Goal: Task Accomplishment & Management: Use online tool/utility

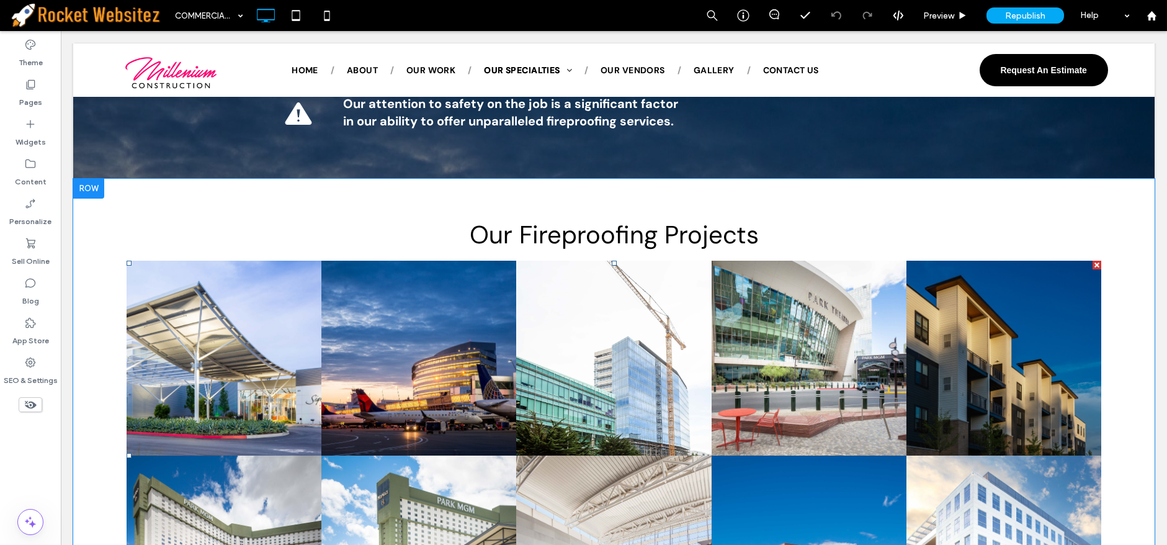
click at [652, 341] on link at bounding box center [613, 357] width 195 height 195
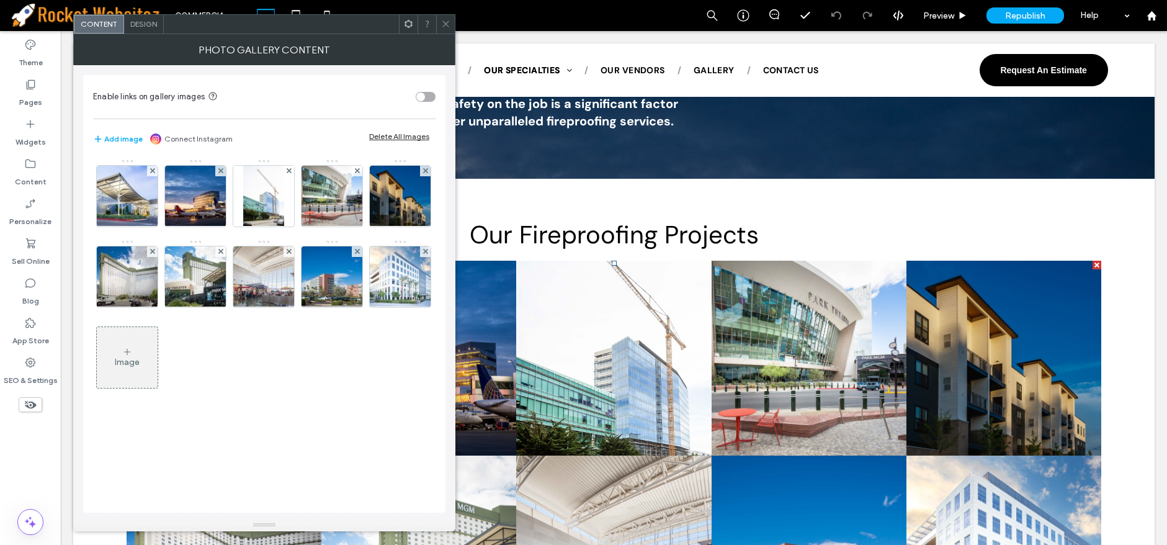
click at [126, 367] on div "Image" at bounding box center [127, 357] width 61 height 58
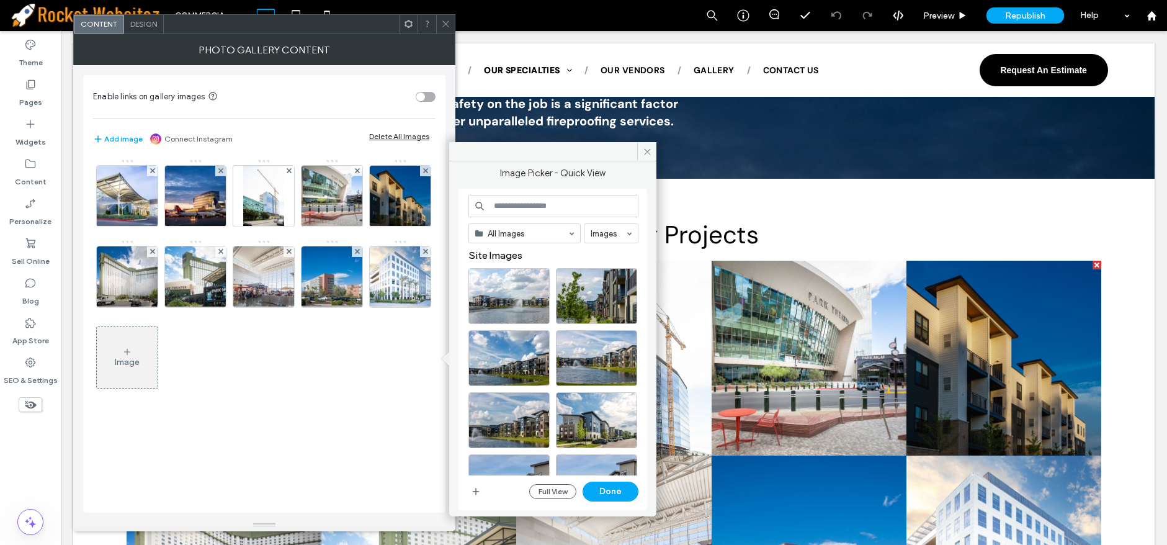
click at [474, 500] on div "Full View Done" at bounding box center [553, 491] width 170 height 20
click at [470, 494] on span "button" at bounding box center [475, 491] width 15 height 15
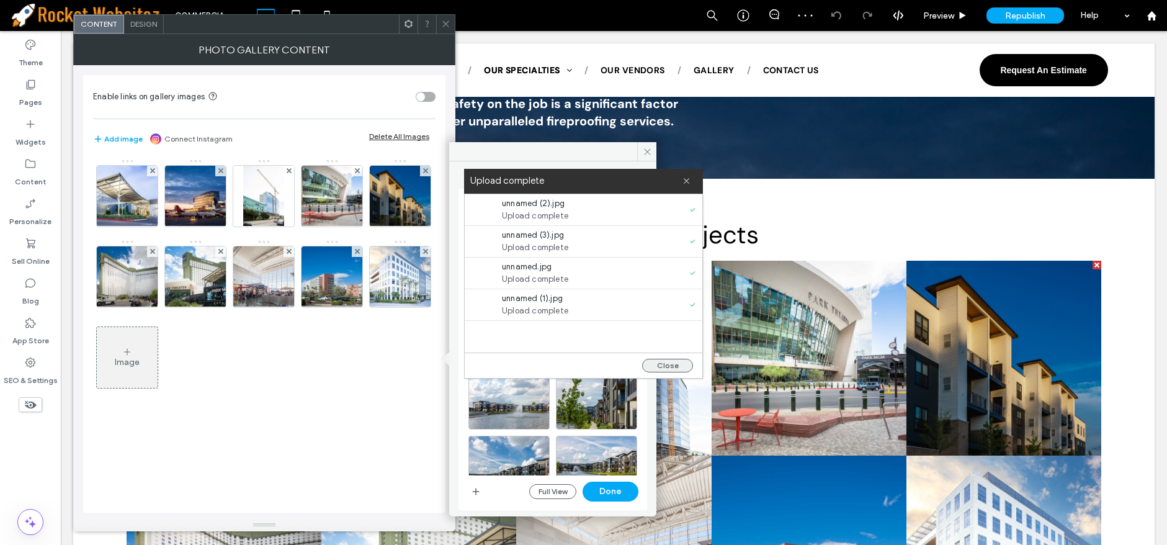
click at [664, 369] on button "Close" at bounding box center [667, 365] width 51 height 14
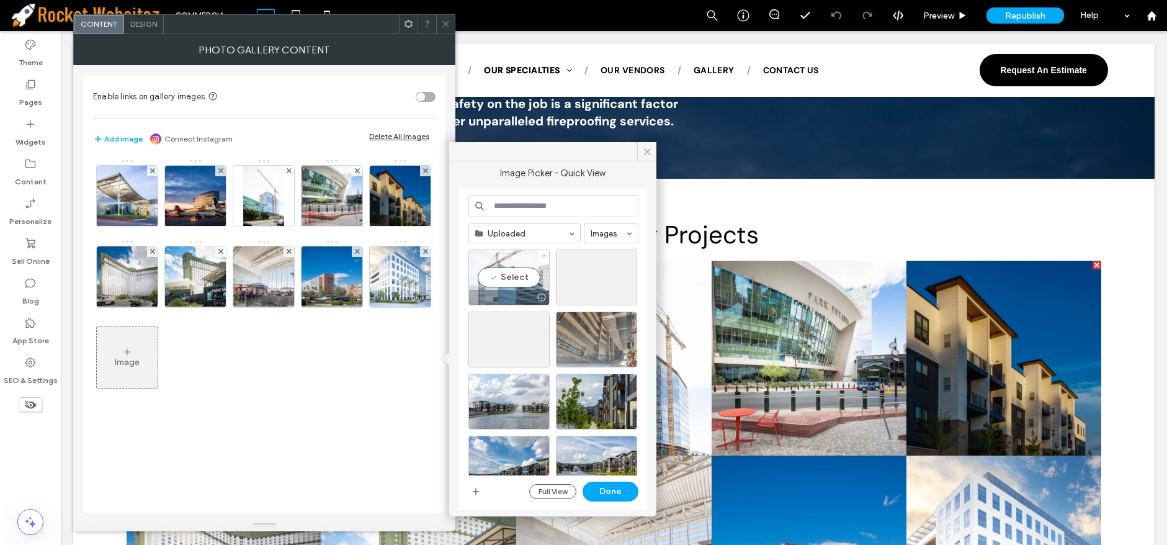
click at [511, 280] on div "Select" at bounding box center [508, 277] width 81 height 56
click at [571, 280] on div "Select" at bounding box center [596, 277] width 81 height 56
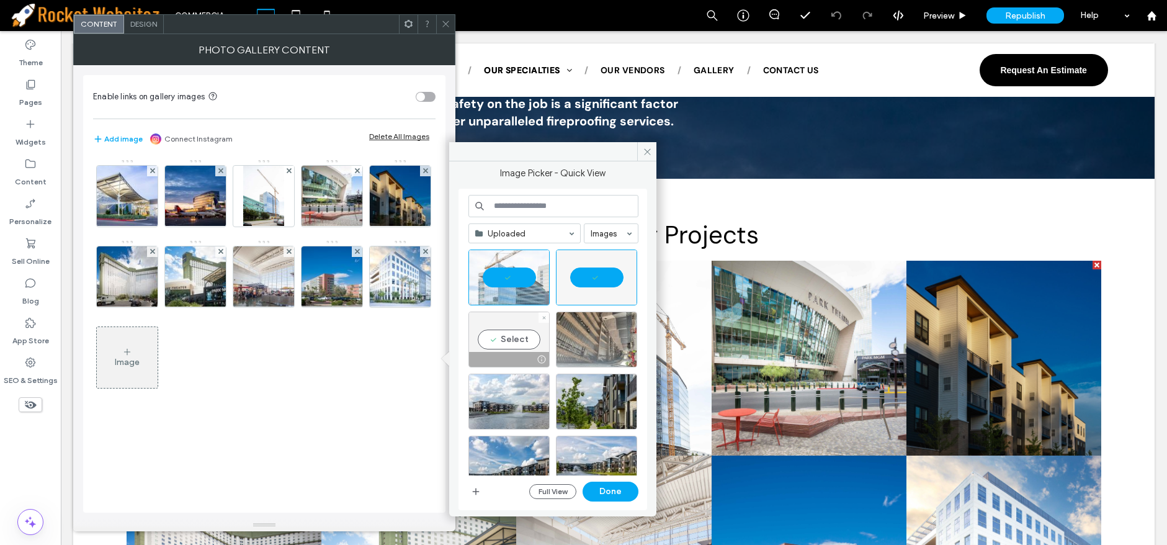
drag, startPoint x: 529, startPoint y: 321, endPoint x: 587, endPoint y: 329, distance: 58.2
click at [534, 321] on div "Select" at bounding box center [508, 339] width 81 height 56
click at [587, 329] on div at bounding box center [596, 339] width 81 height 56
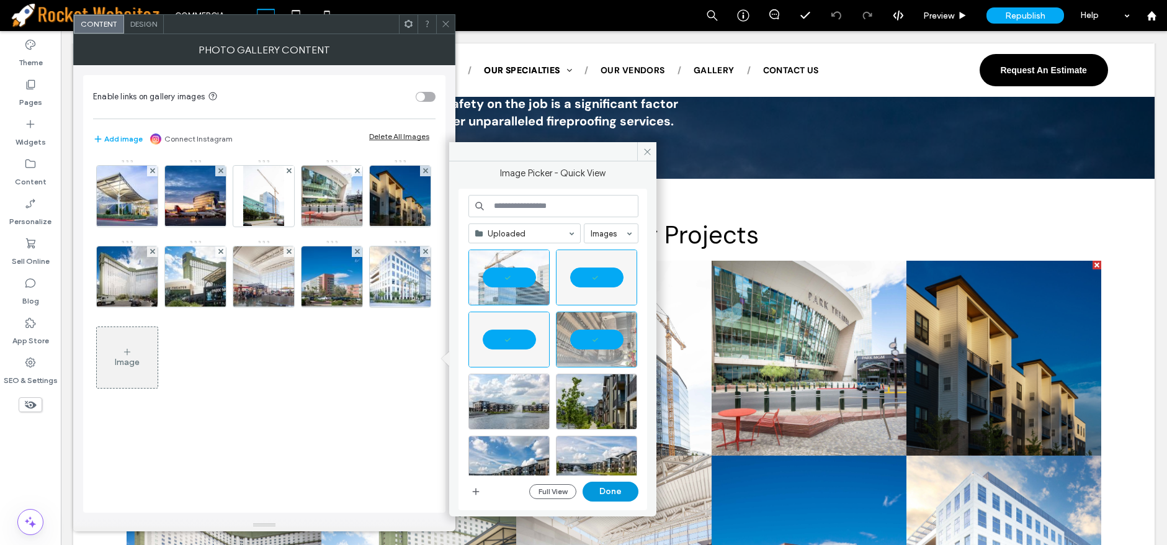
click at [617, 489] on button "Done" at bounding box center [610, 491] width 56 height 20
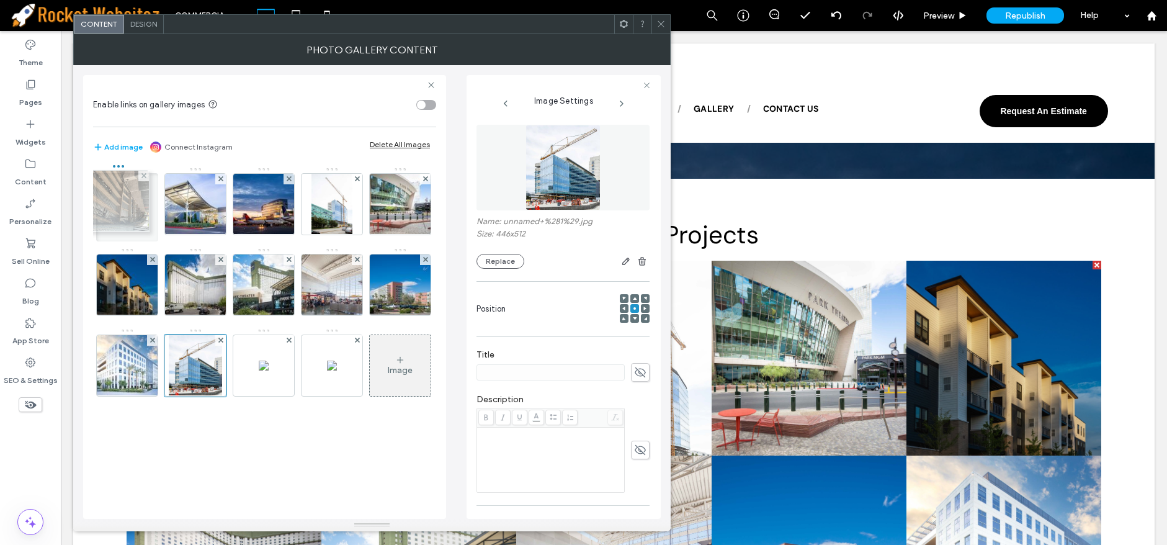
drag, startPoint x: 340, startPoint y: 379, endPoint x: 123, endPoint y: 215, distance: 271.8
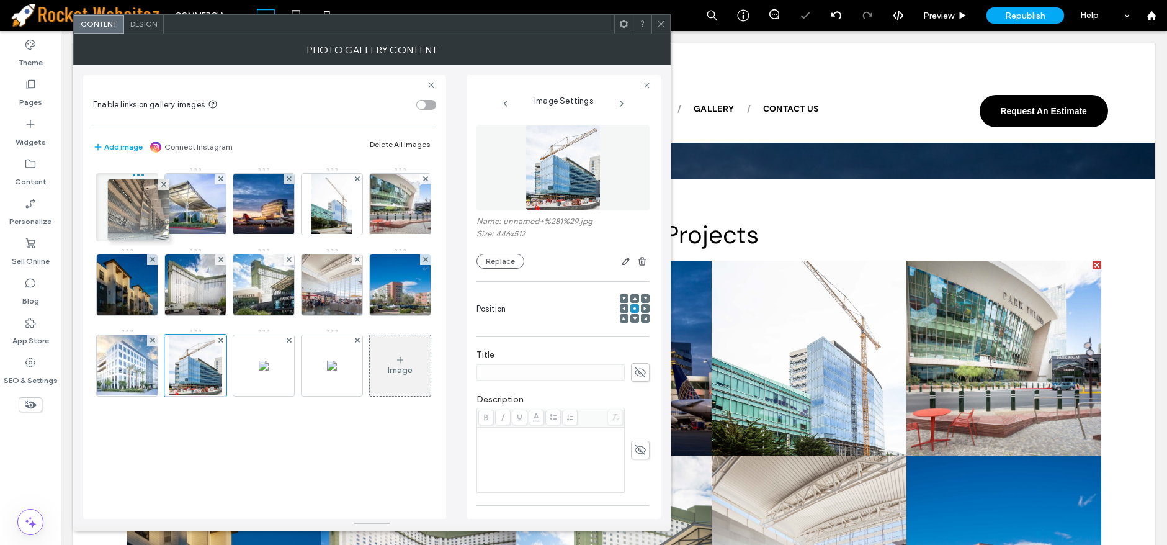
scroll to position [992, 0]
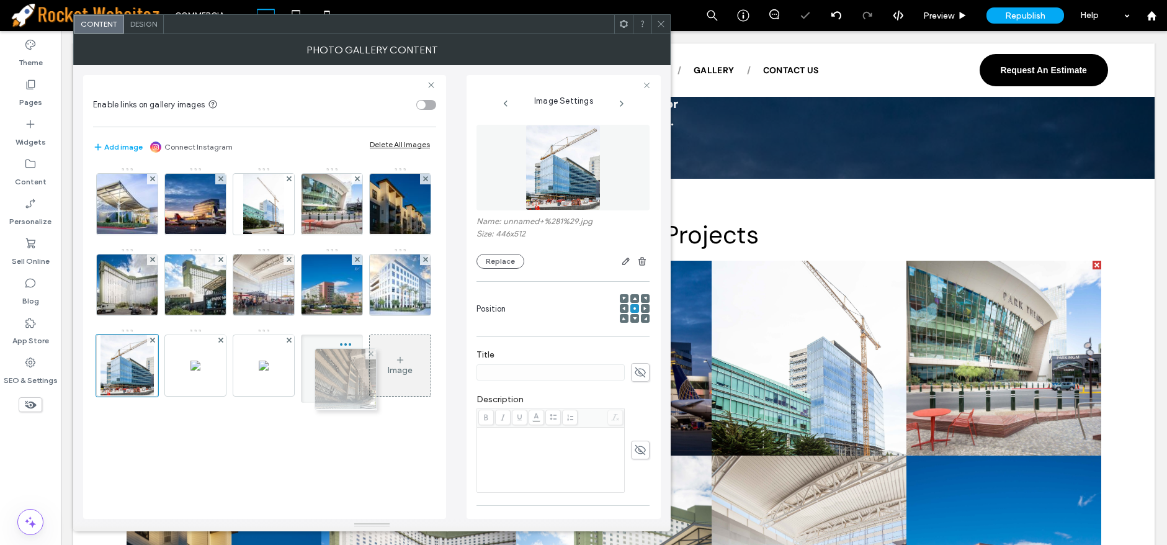
drag, startPoint x: 138, startPoint y: 208, endPoint x: 370, endPoint y: 399, distance: 300.1
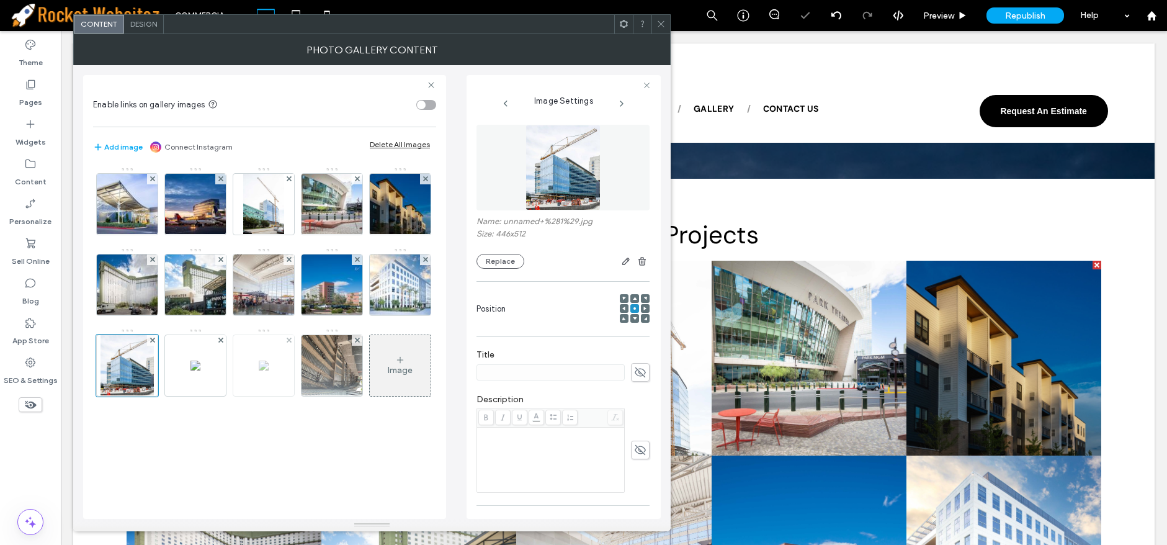
click at [259, 370] on img at bounding box center [264, 365] width 10 height 10
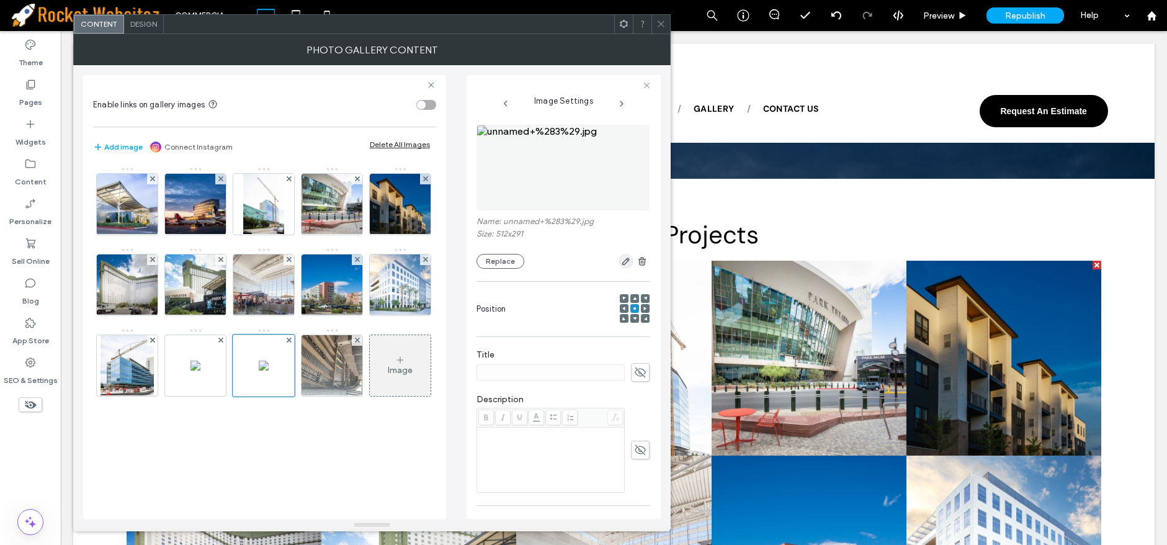
click at [623, 260] on icon "button" at bounding box center [626, 261] width 10 height 10
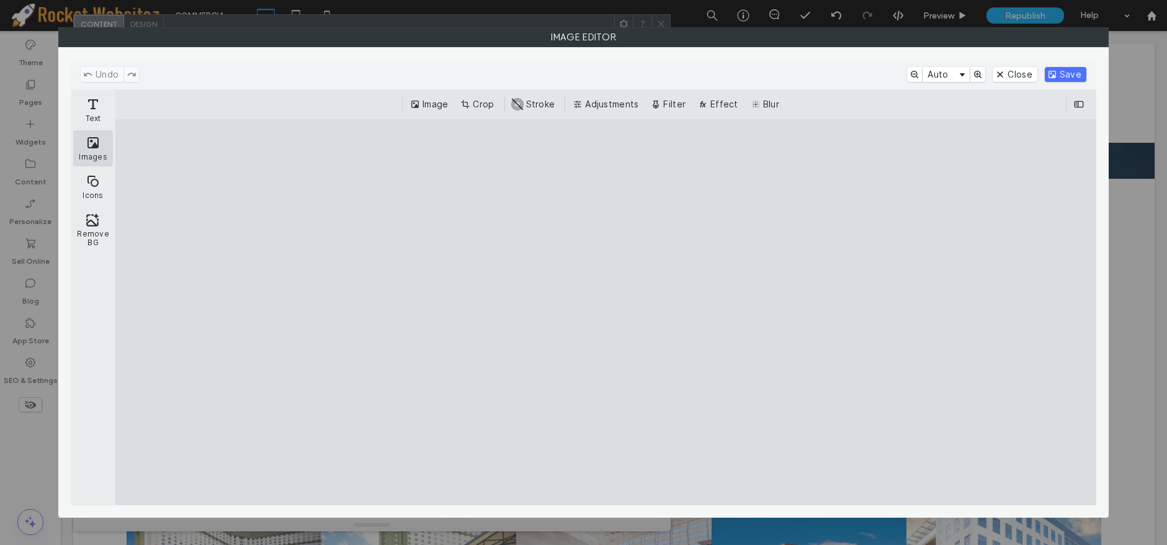
click at [104, 147] on button "Images" at bounding box center [93, 148] width 40 height 36
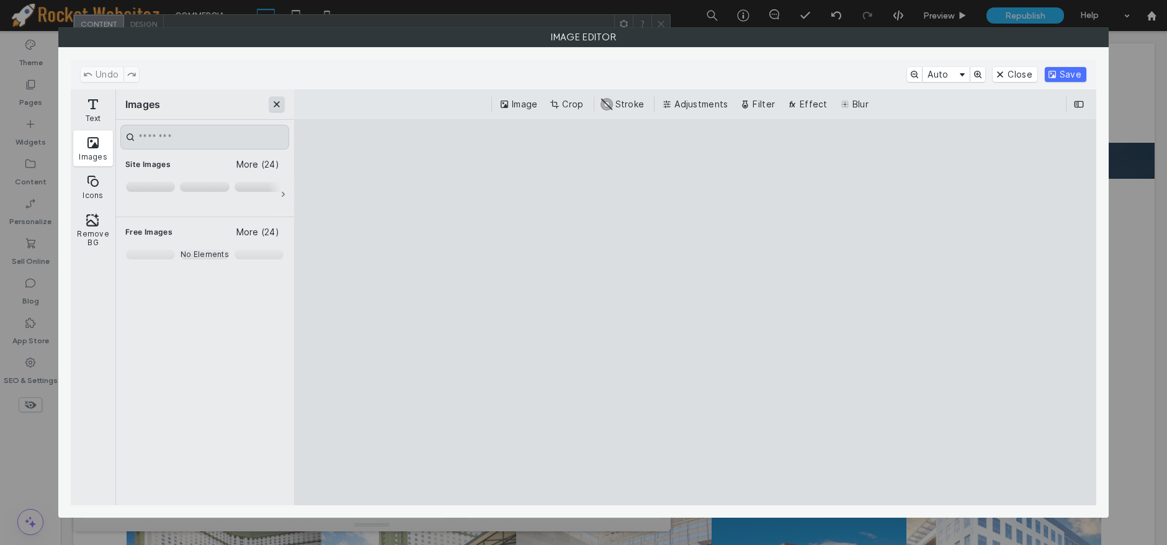
click at [277, 100] on button "Close" at bounding box center [276, 104] width 15 height 15
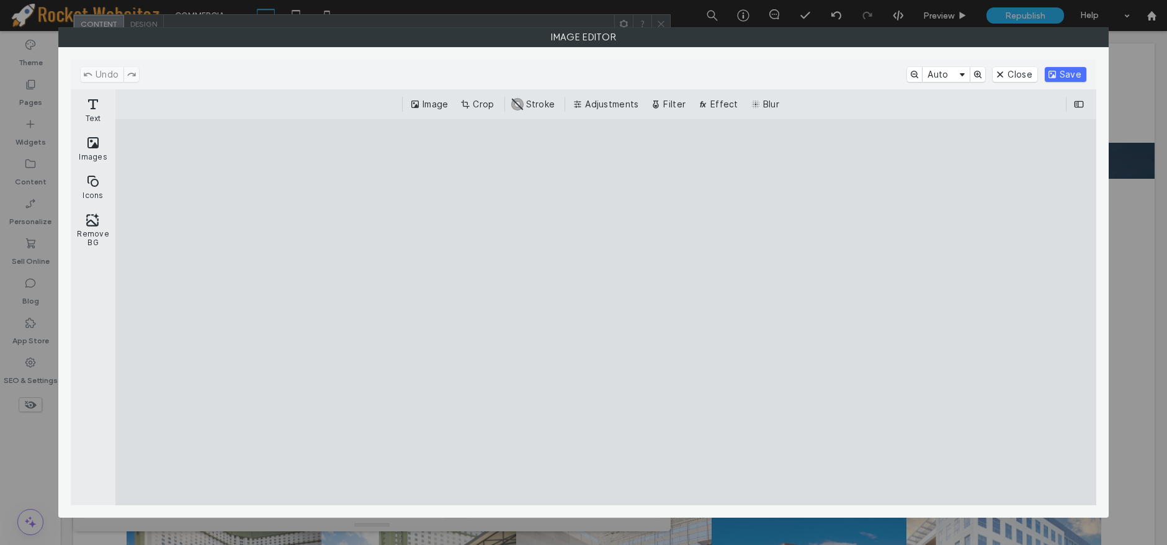
click at [605, 312] on cesdk-canvas "Editor canvas" at bounding box center [605, 312] width 0 height 0
click at [587, 108] on button "Adjustments" at bounding box center [606, 104] width 73 height 15
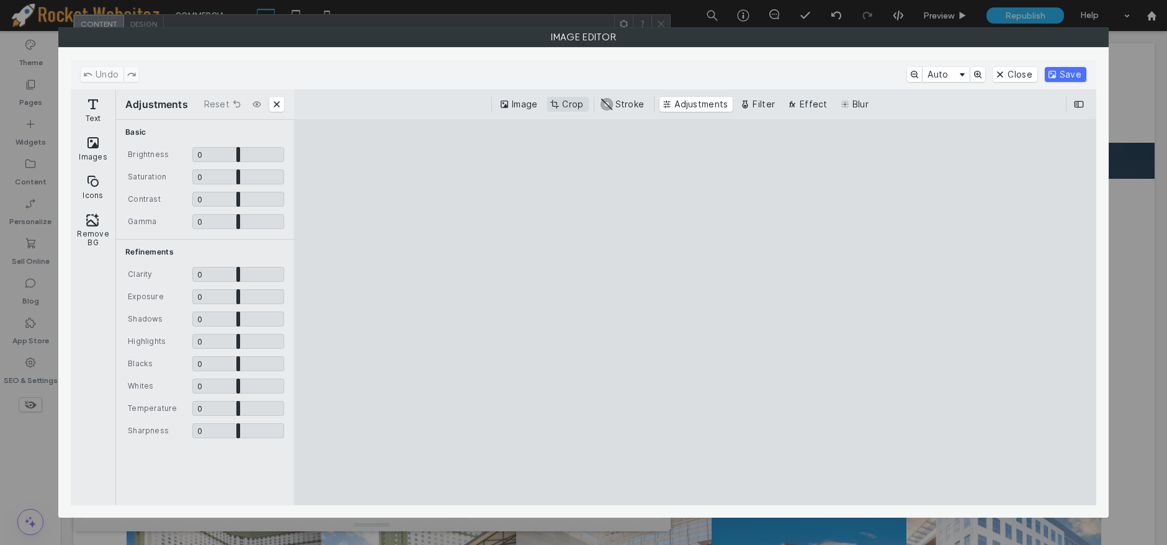
click at [582, 104] on button "Crop" at bounding box center [567, 104] width 41 height 15
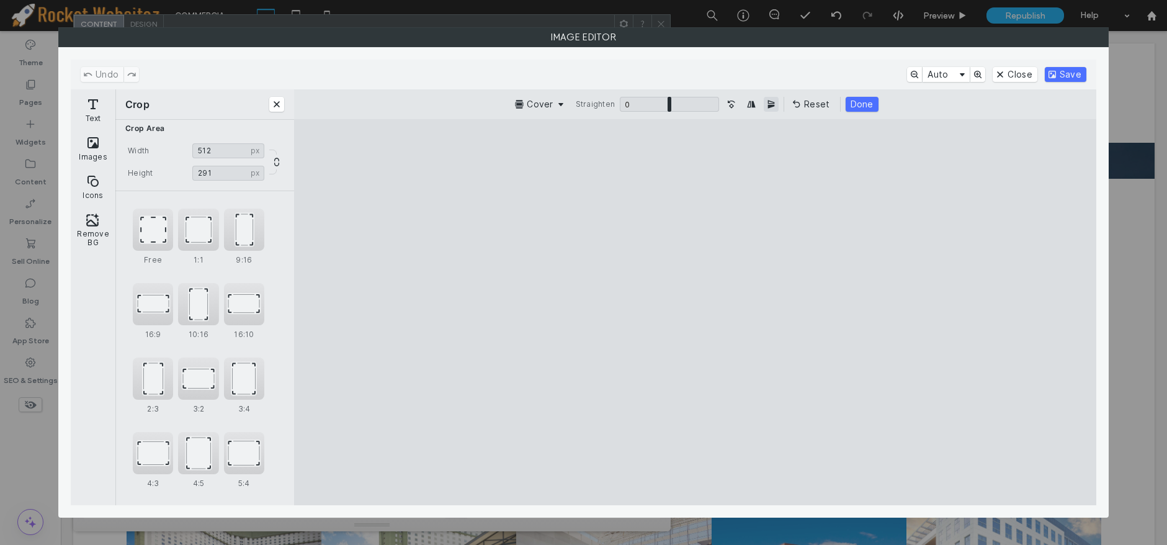
scroll to position [0, 0]
click at [1016, 78] on button "Close" at bounding box center [1014, 74] width 44 height 15
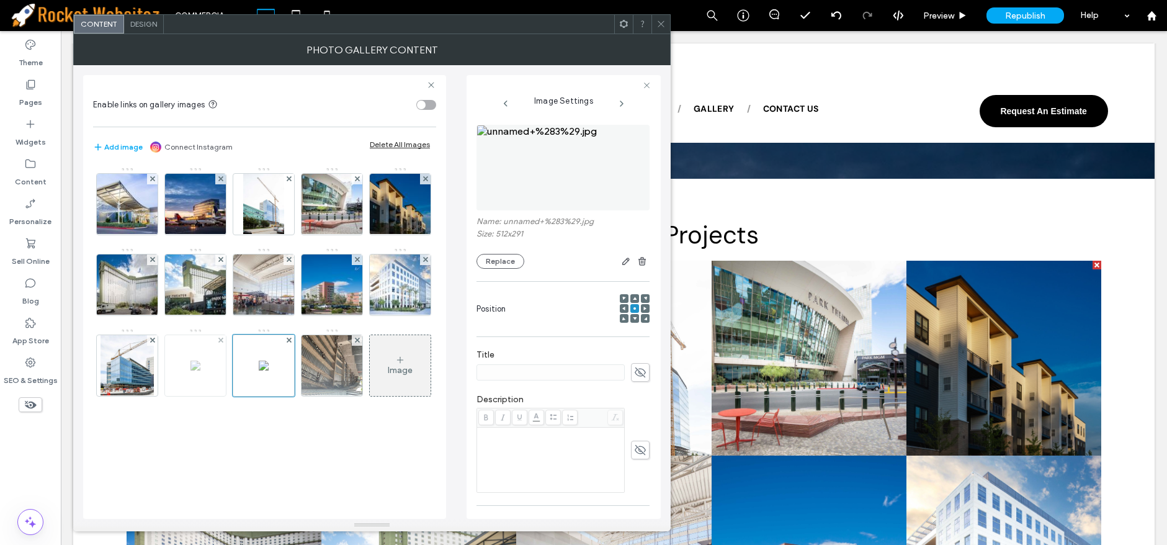
click at [226, 380] on div at bounding box center [195, 365] width 62 height 62
click at [200, 370] on img at bounding box center [195, 365] width 10 height 10
click at [659, 22] on use at bounding box center [660, 24] width 6 height 6
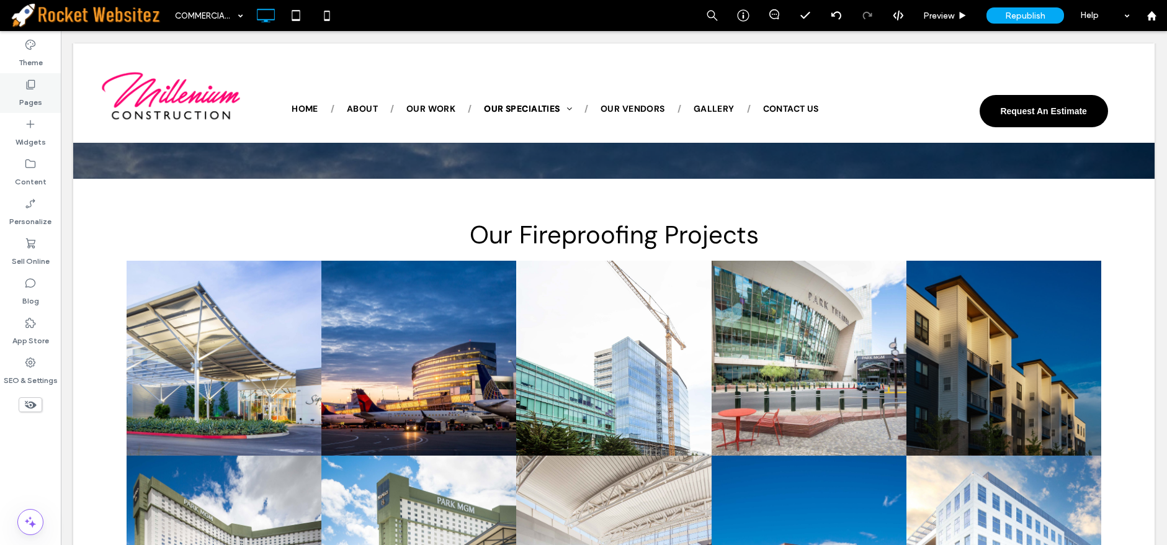
click at [22, 74] on div "Pages" at bounding box center [30, 93] width 61 height 40
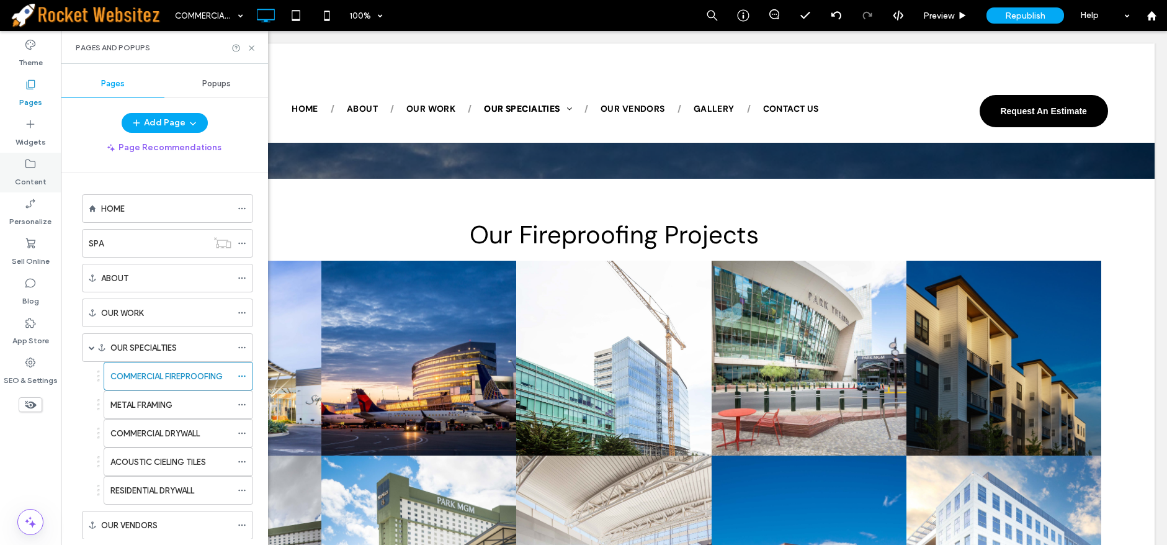
click at [45, 171] on label "Content" at bounding box center [31, 178] width 32 height 17
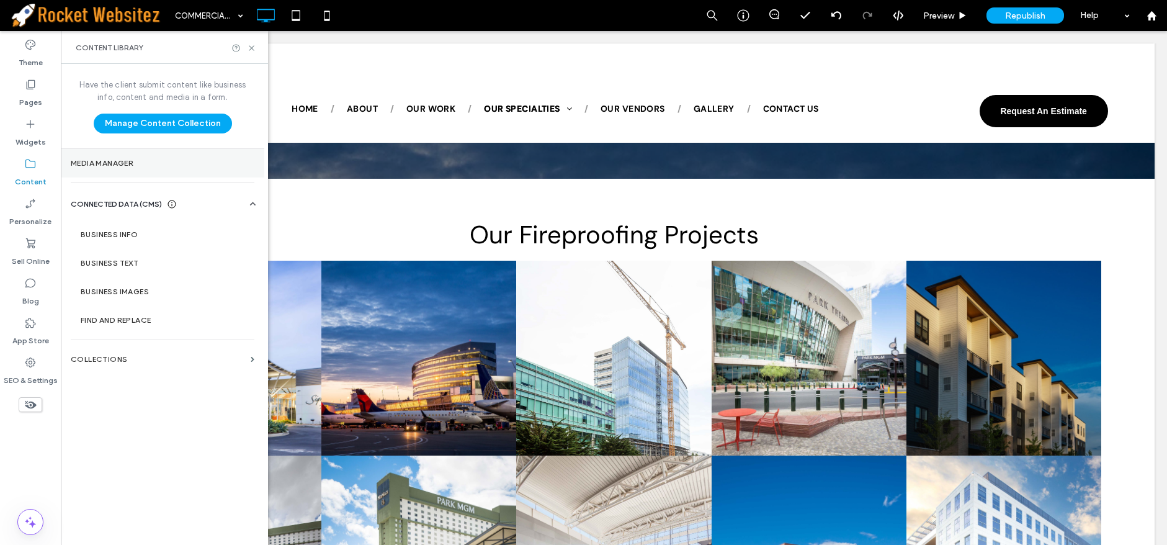
click at [81, 168] on section "Media Manager" at bounding box center [162, 163] width 203 height 29
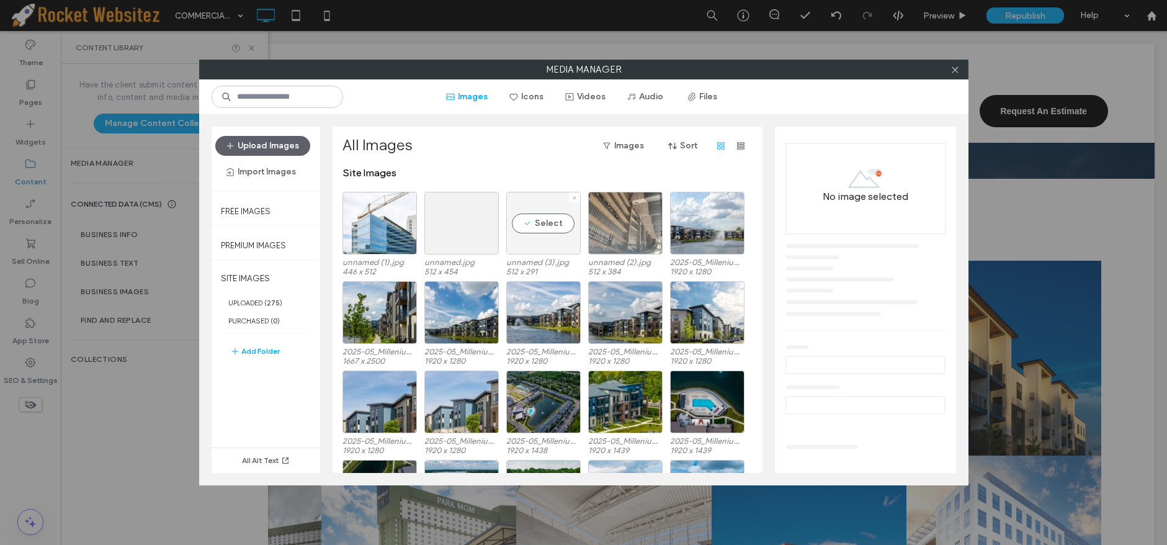
click at [541, 237] on div "Select" at bounding box center [543, 223] width 74 height 63
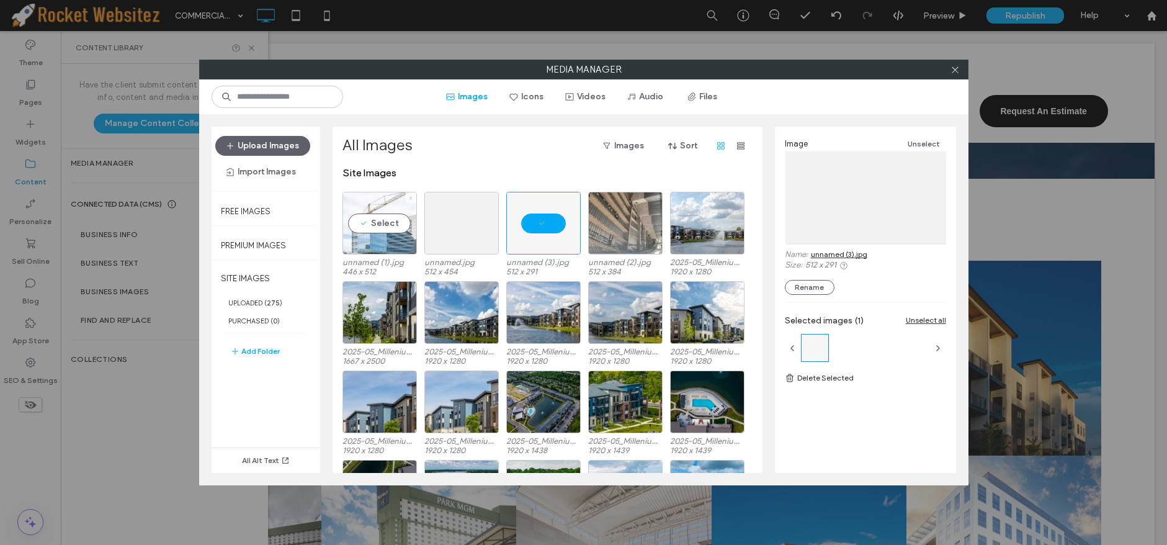
click at [412, 194] on span at bounding box center [410, 197] width 5 height 11
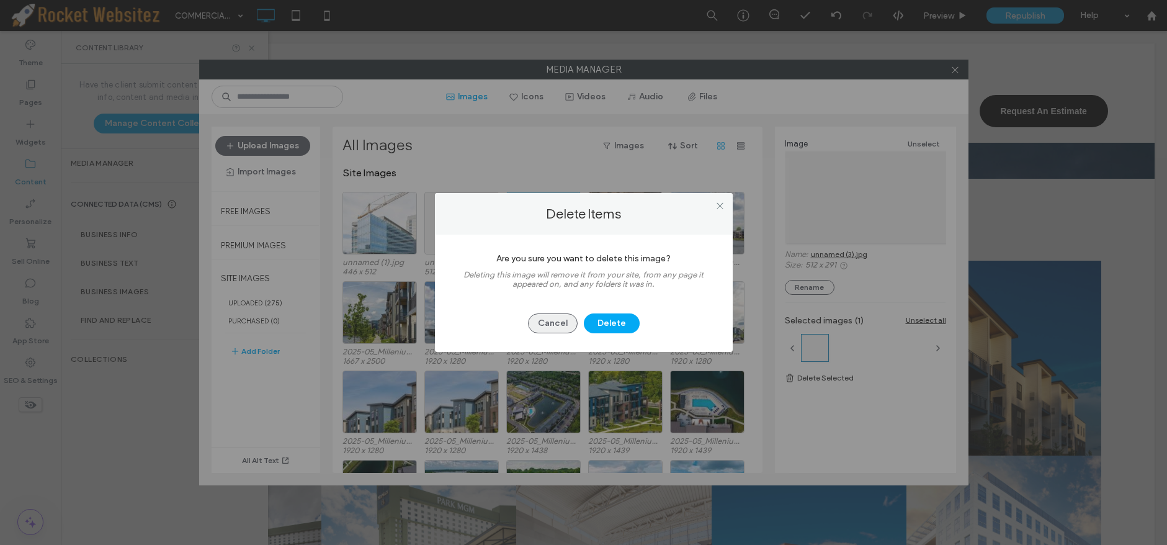
click at [560, 324] on button "Cancel" at bounding box center [553, 323] width 50 height 20
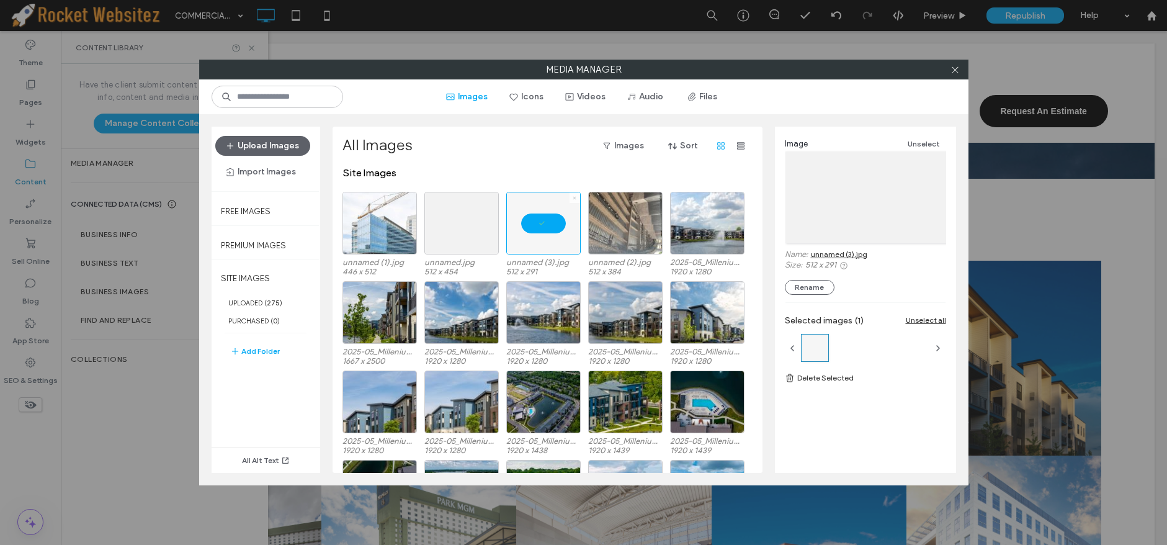
click at [572, 195] on icon at bounding box center [574, 197] width 5 height 5
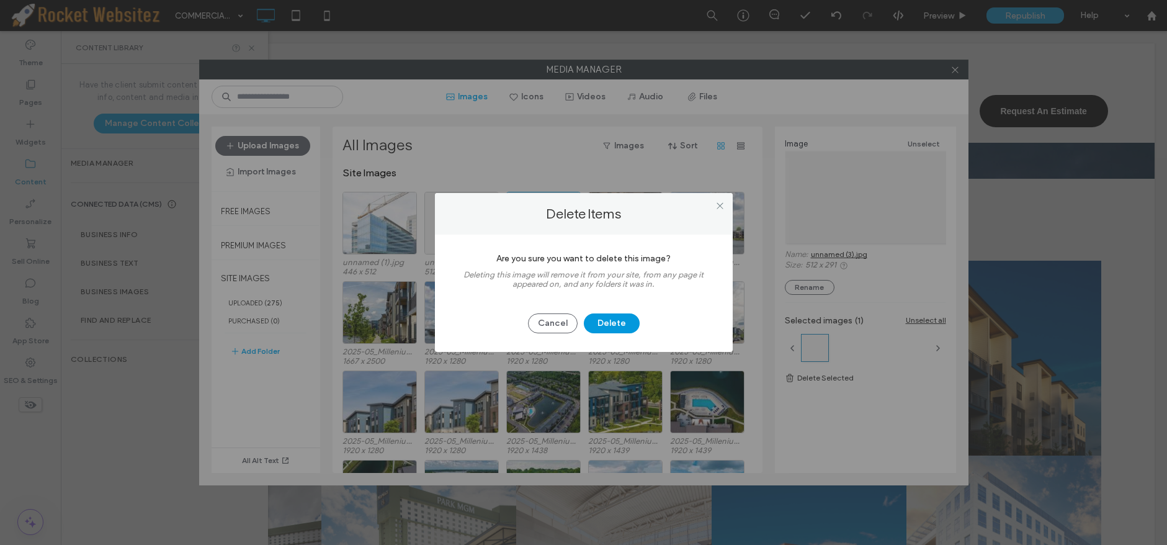
click at [613, 322] on button "Delete" at bounding box center [612, 323] width 56 height 20
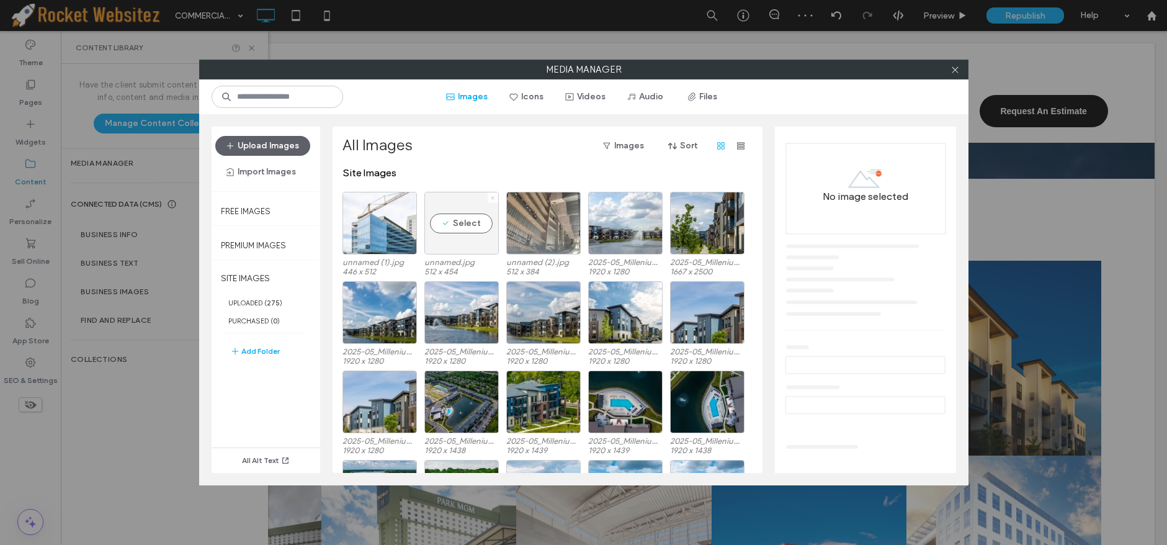
click at [492, 197] on icon at bounding box center [492, 197] width 5 height 5
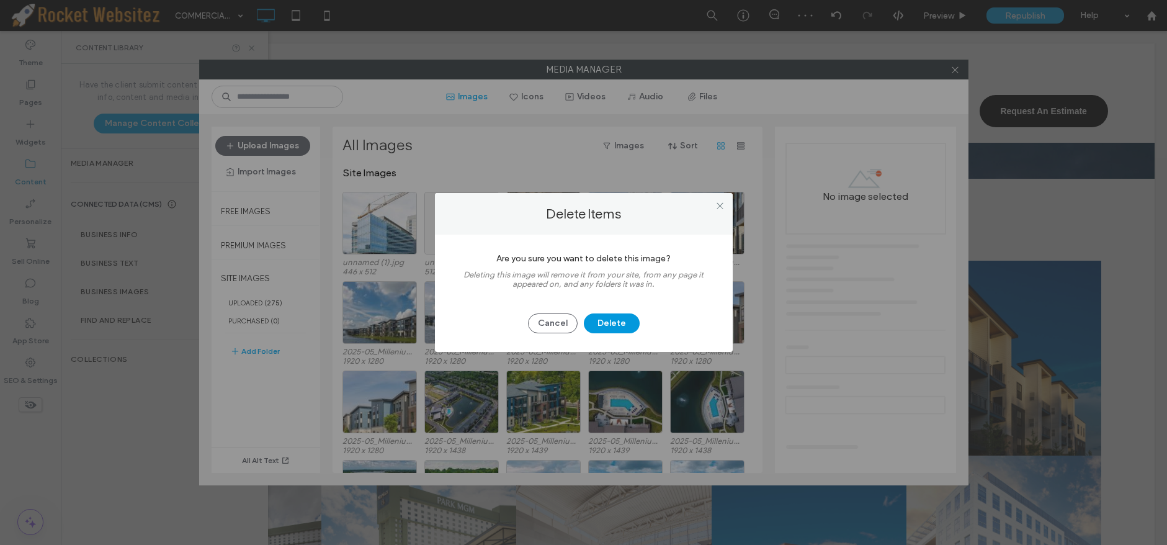
click at [605, 327] on button "Delete" at bounding box center [612, 323] width 56 height 20
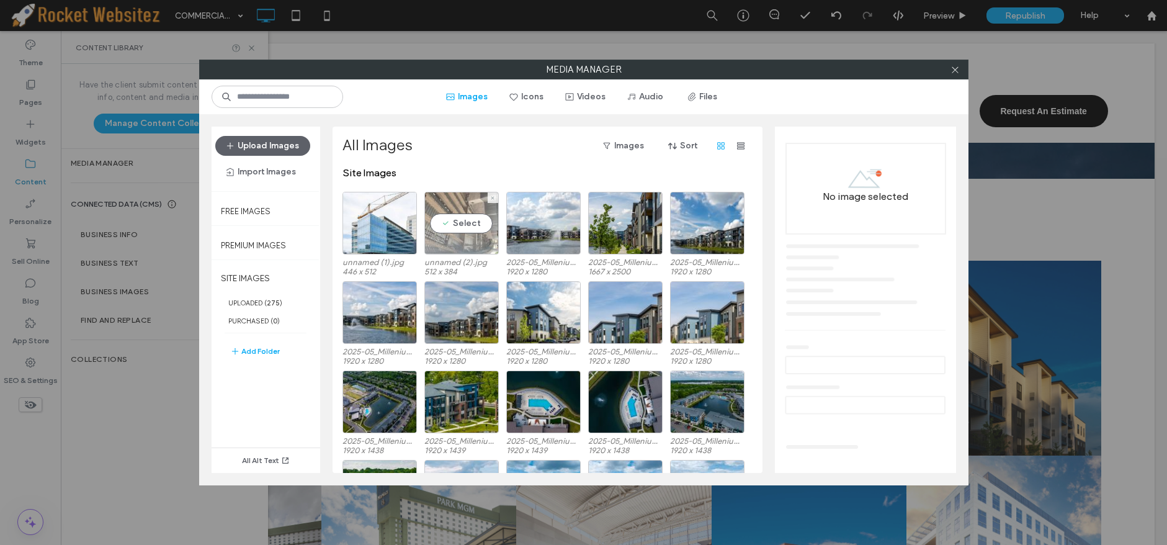
click at [458, 243] on div "Select" at bounding box center [461, 223] width 74 height 63
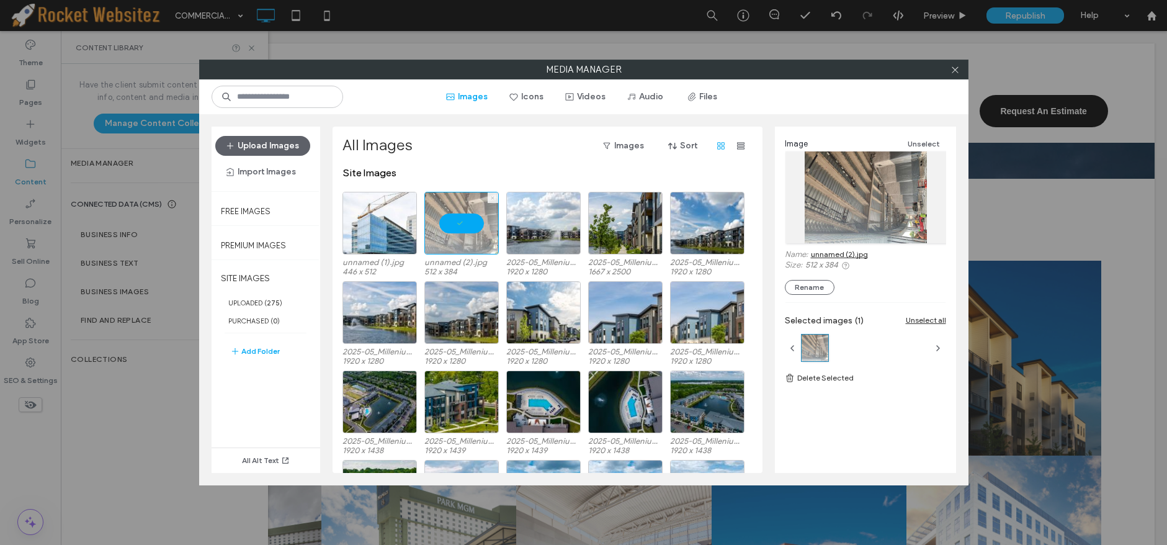
click at [492, 195] on icon at bounding box center [492, 197] width 5 height 5
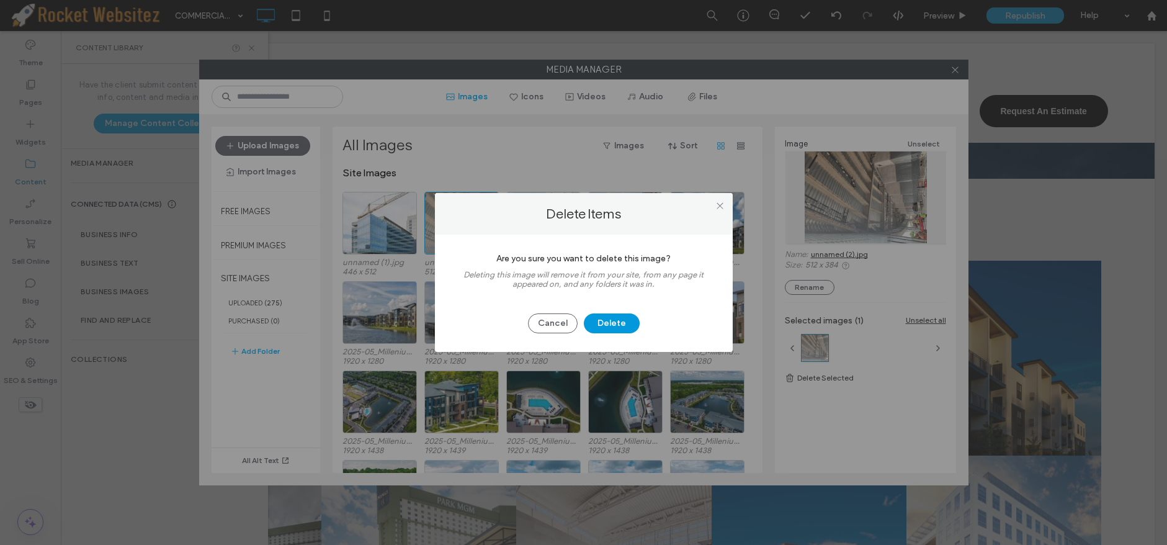
click at [607, 321] on button "Delete" at bounding box center [612, 323] width 56 height 20
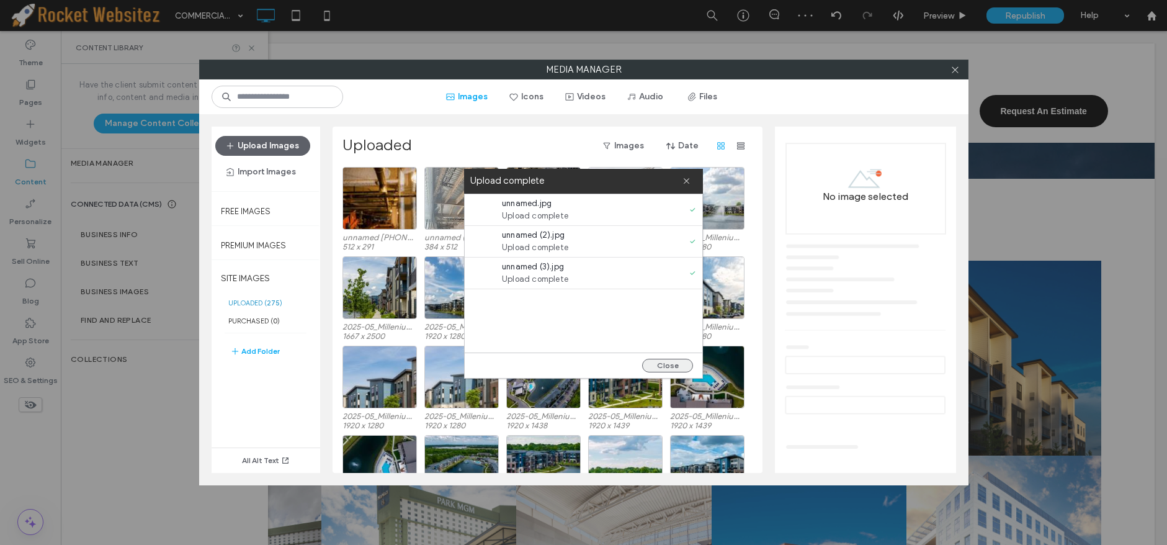
click at [673, 365] on button "Close" at bounding box center [667, 365] width 51 height 14
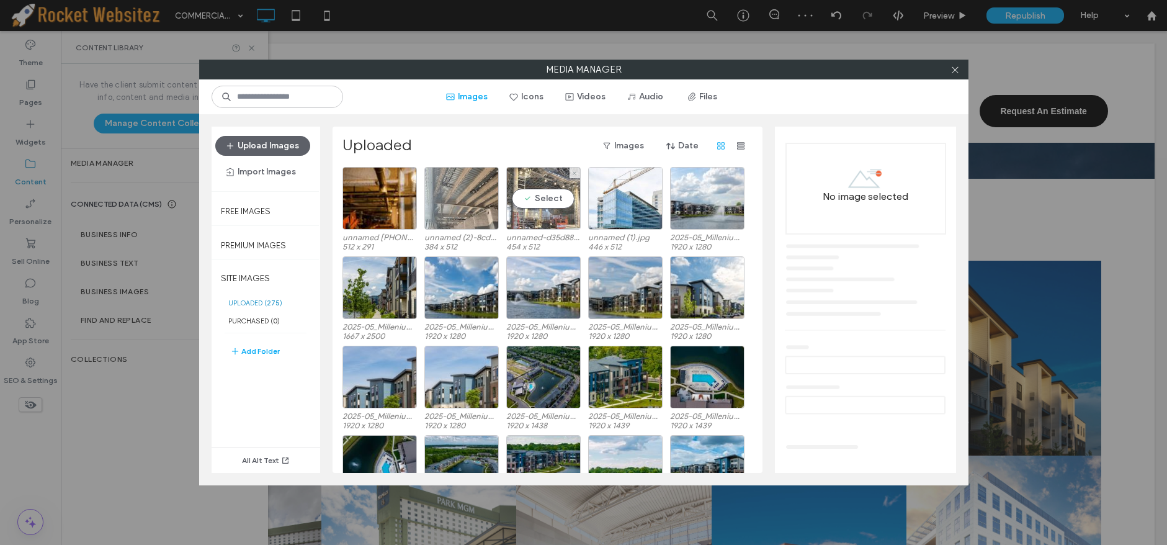
click at [526, 196] on div "Select" at bounding box center [543, 198] width 74 height 63
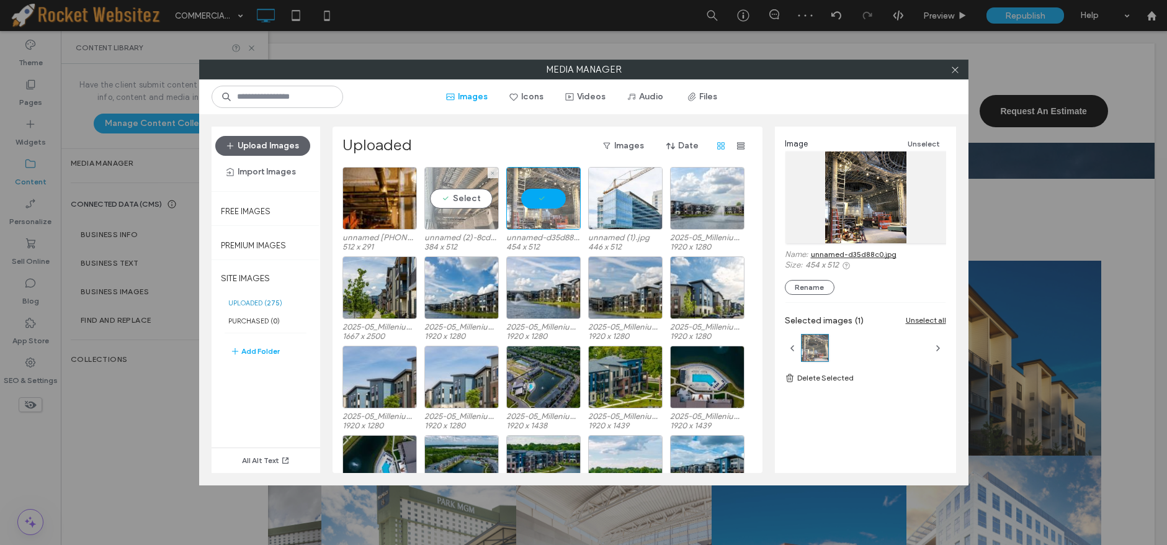
click at [479, 202] on div "Select" at bounding box center [461, 198] width 74 height 63
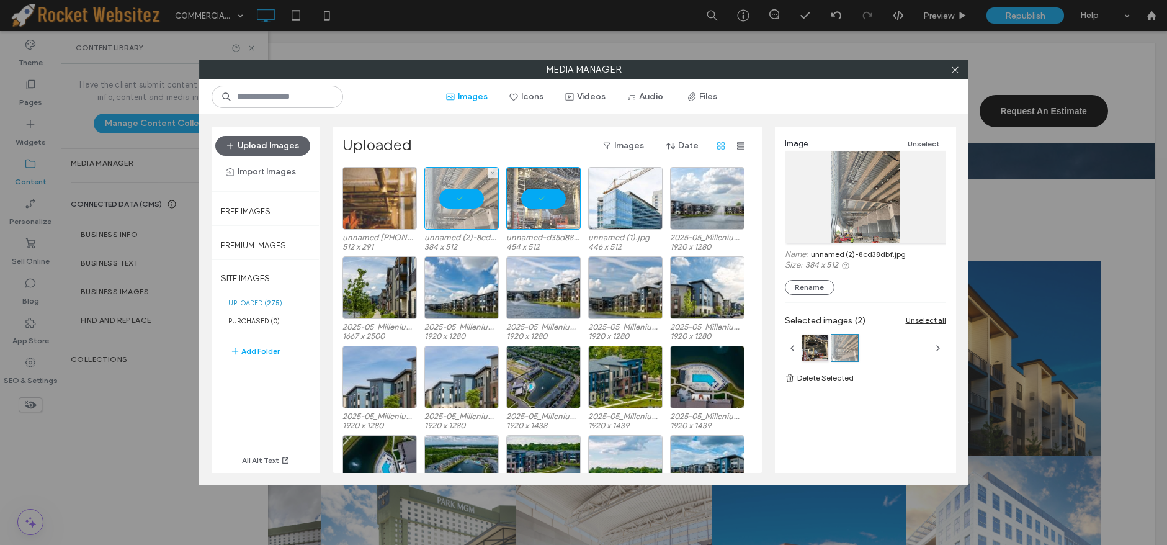
click at [395, 198] on div at bounding box center [379, 198] width 74 height 63
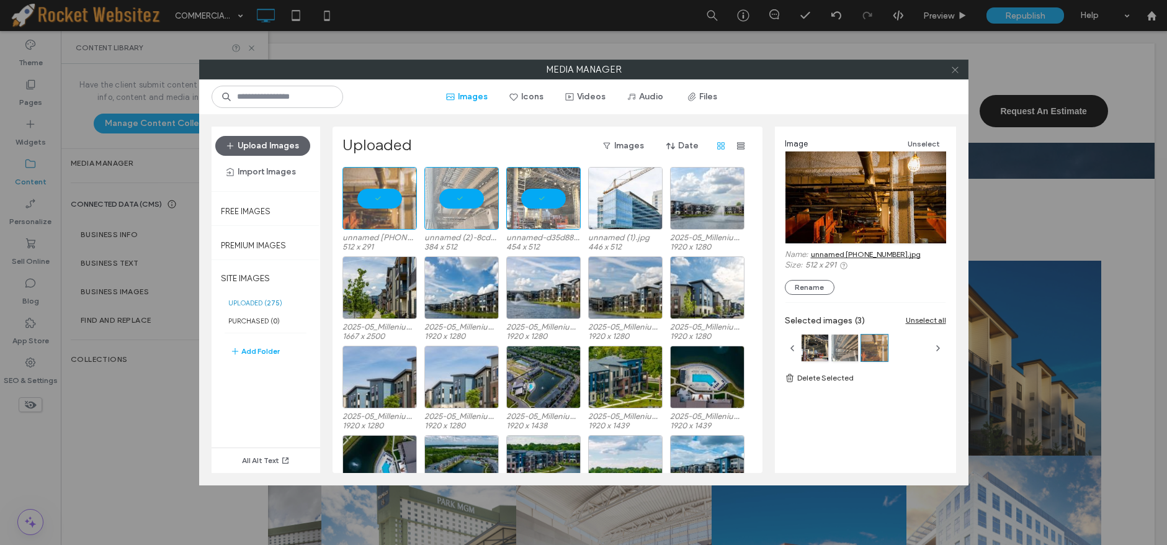
click at [956, 69] on icon at bounding box center [954, 69] width 9 height 9
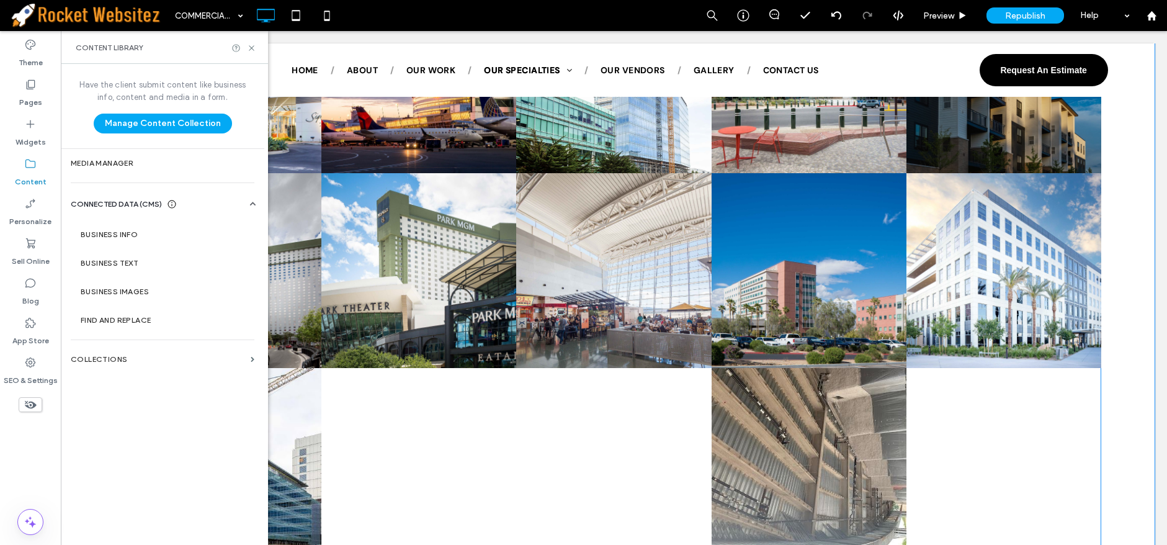
scroll to position [1364, 0]
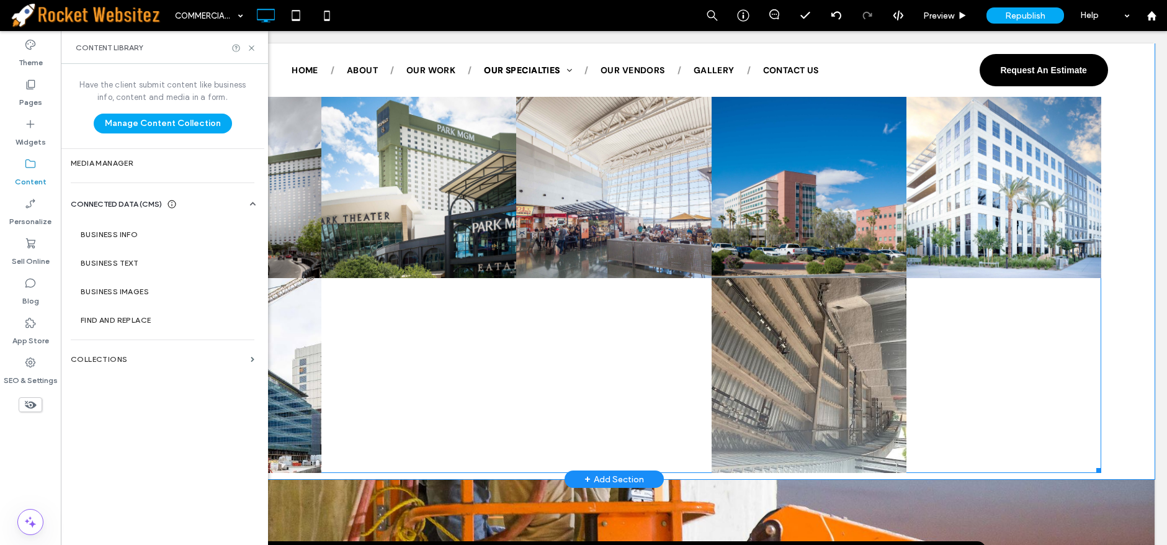
click at [843, 370] on link at bounding box center [808, 375] width 195 height 195
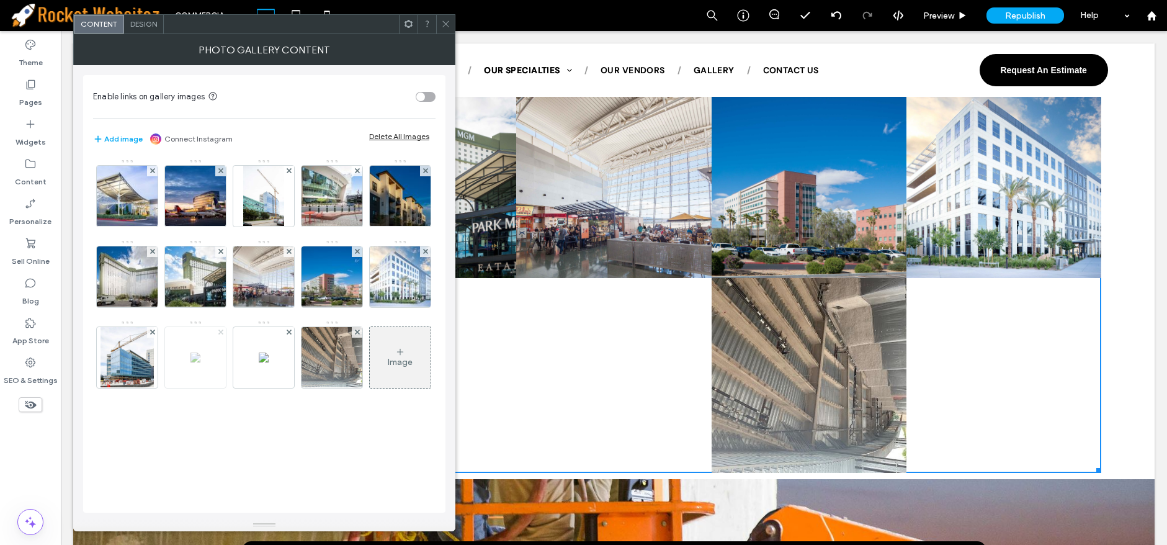
click at [219, 331] on icon at bounding box center [220, 331] width 5 height 5
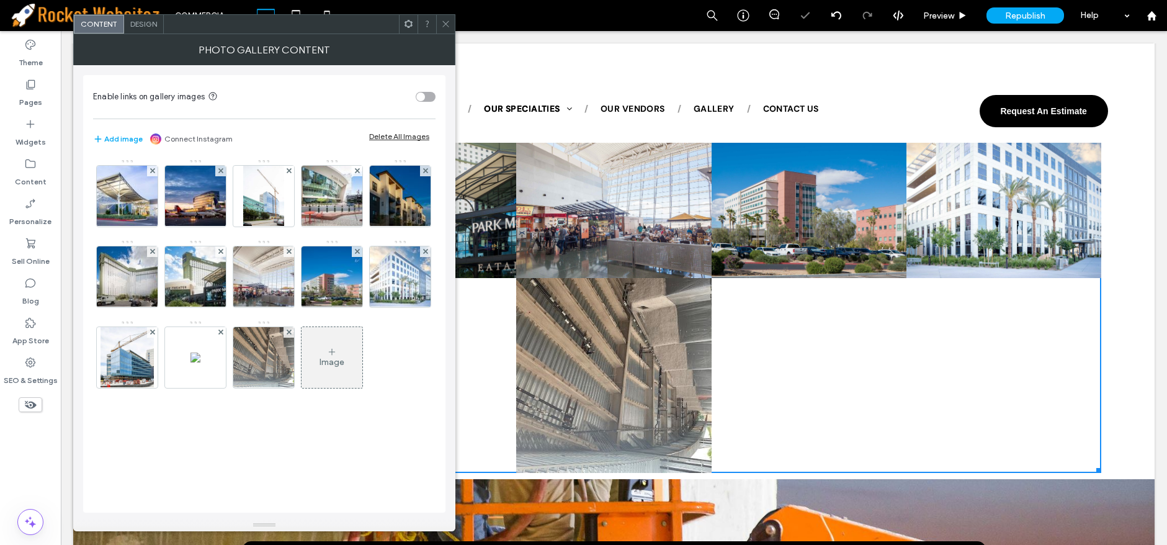
click at [219, 331] on icon at bounding box center [220, 331] width 5 height 5
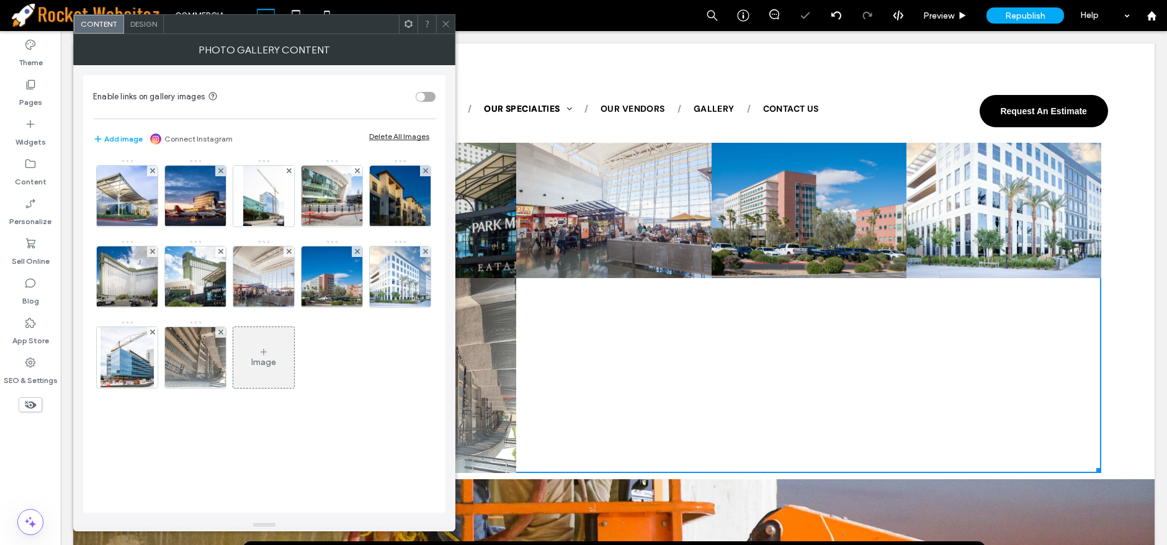
click at [219, 331] on icon at bounding box center [220, 331] width 5 height 5
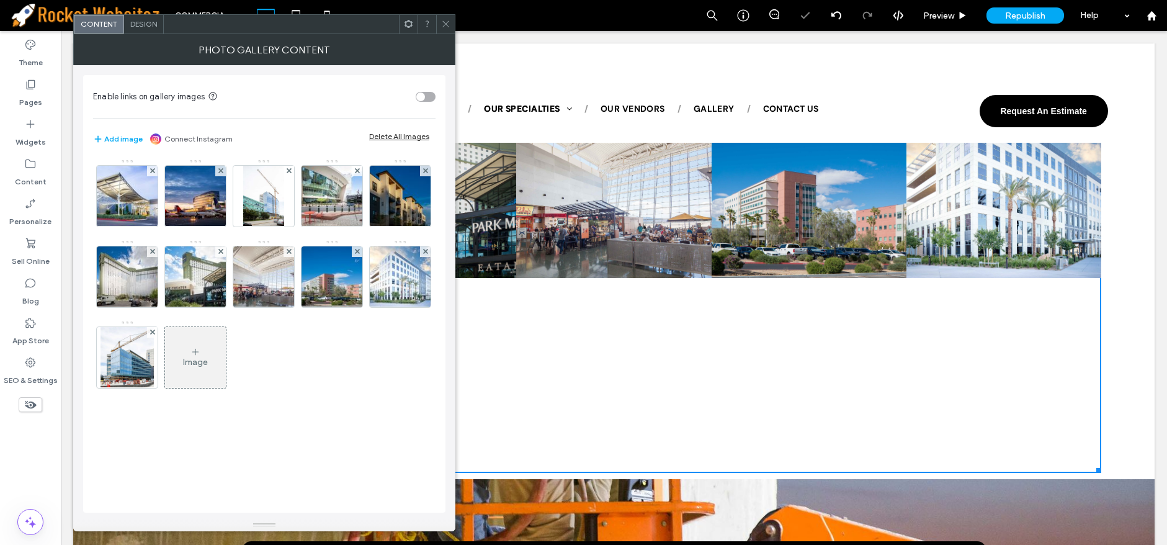
click at [205, 354] on div "Image" at bounding box center [195, 357] width 61 height 58
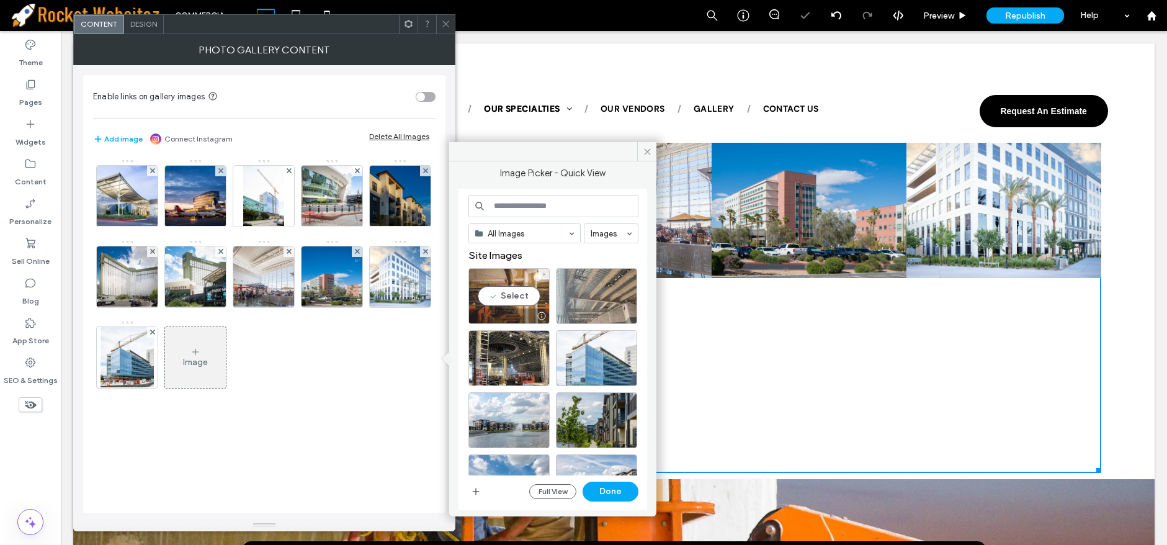
click at [516, 298] on div "Select" at bounding box center [508, 296] width 81 height 56
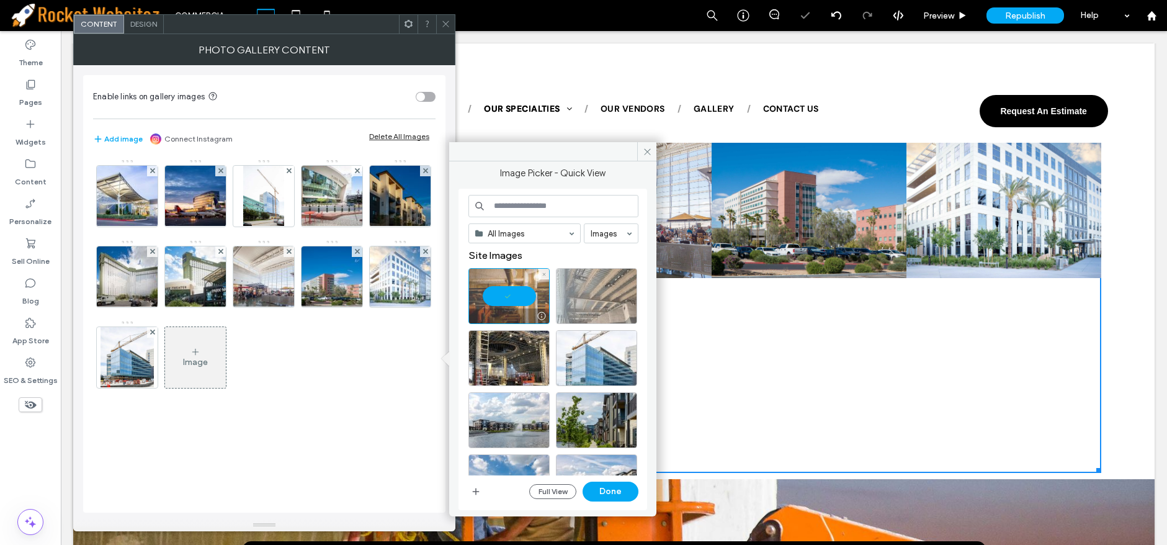
click at [592, 304] on div at bounding box center [596, 296] width 81 height 56
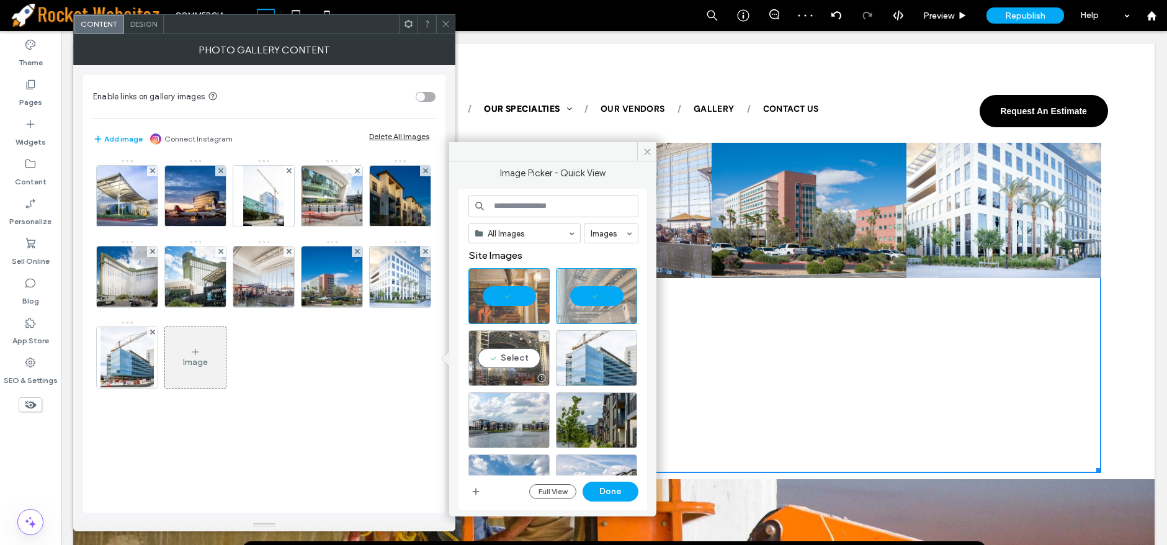
click at [513, 367] on div "Select" at bounding box center [508, 358] width 81 height 56
click at [608, 494] on button "Done" at bounding box center [610, 491] width 56 height 20
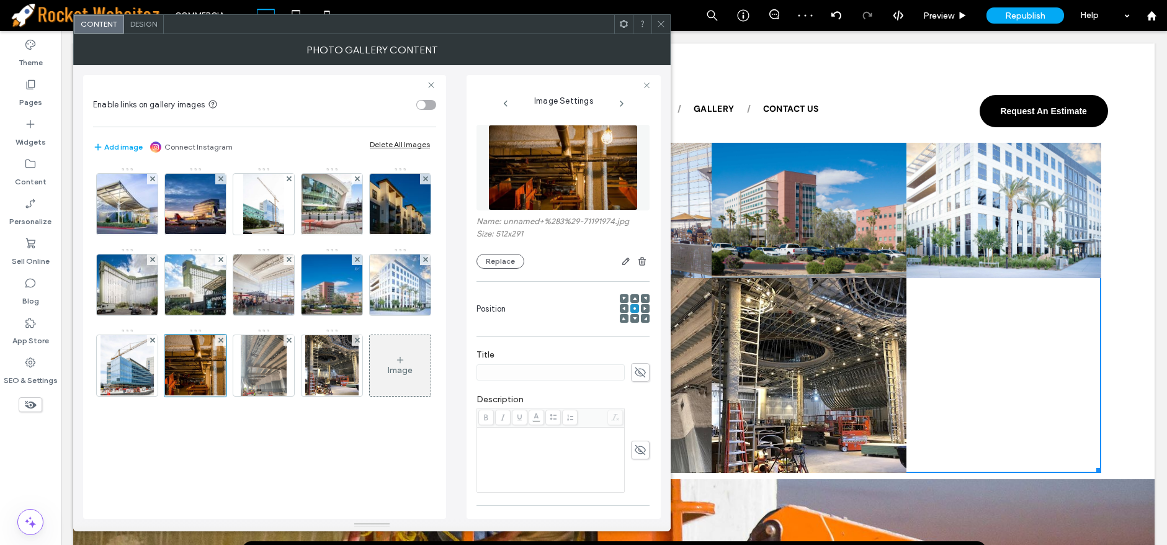
click at [658, 15] on span at bounding box center [660, 24] width 9 height 19
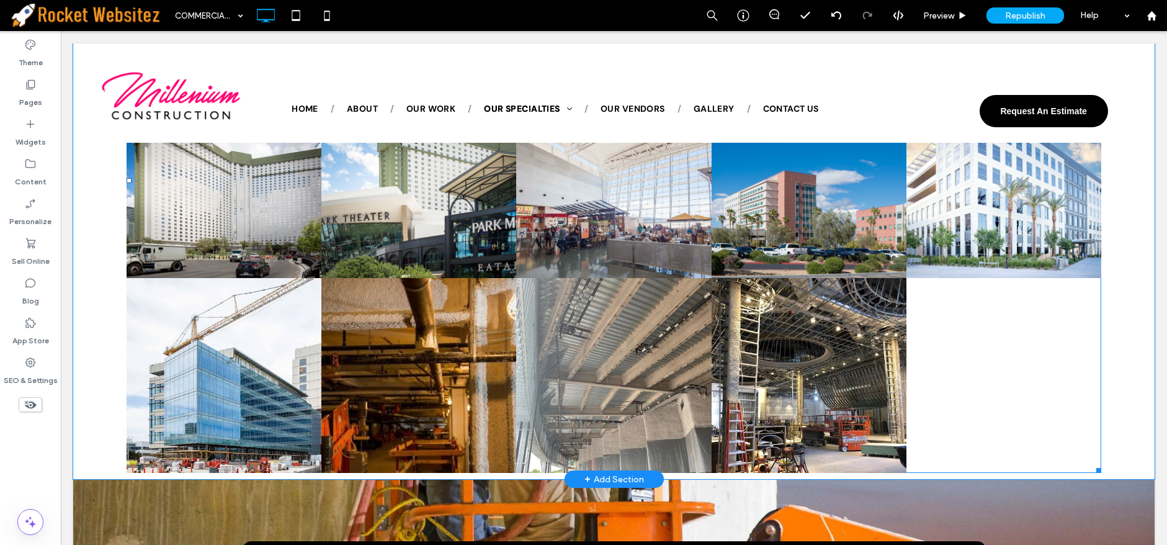
drag, startPoint x: 814, startPoint y: 233, endPoint x: 820, endPoint y: 214, distance: 19.8
click at [814, 233] on link at bounding box center [808, 180] width 195 height 195
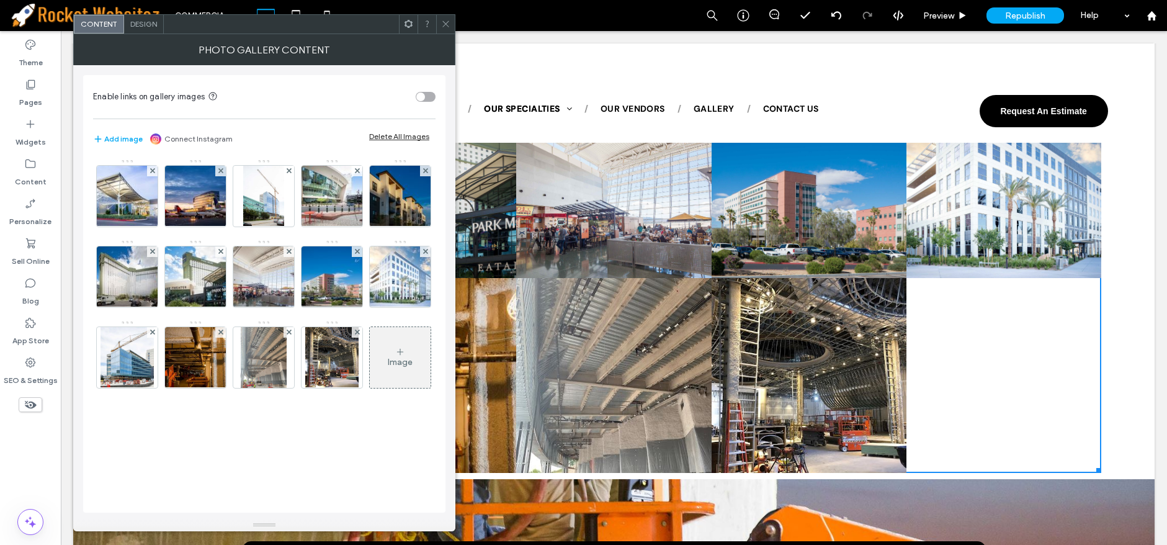
click at [135, 29] on div "Design" at bounding box center [144, 24] width 40 height 19
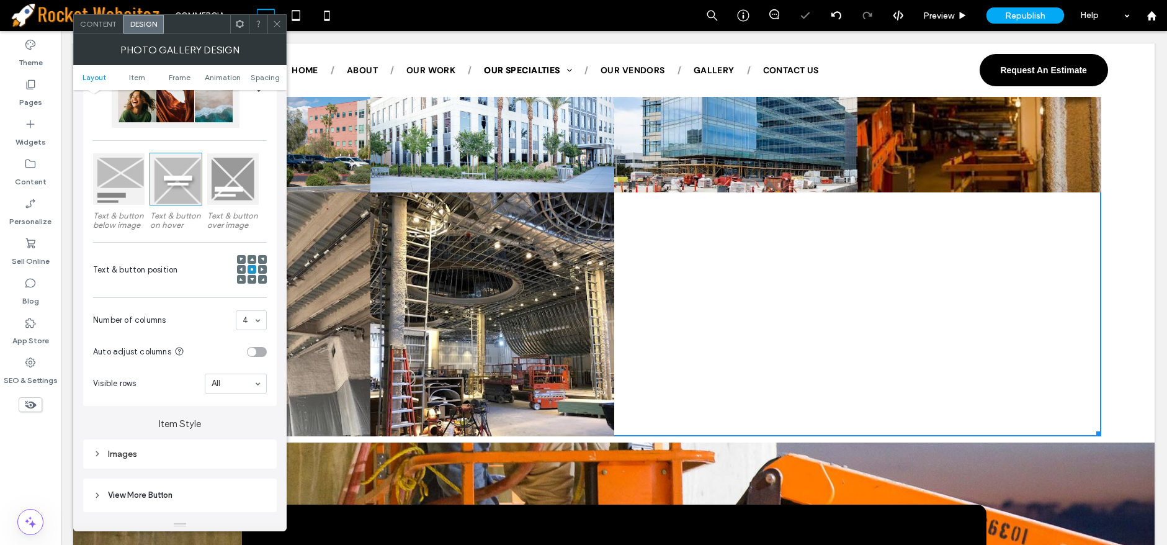
scroll to position [1699, 0]
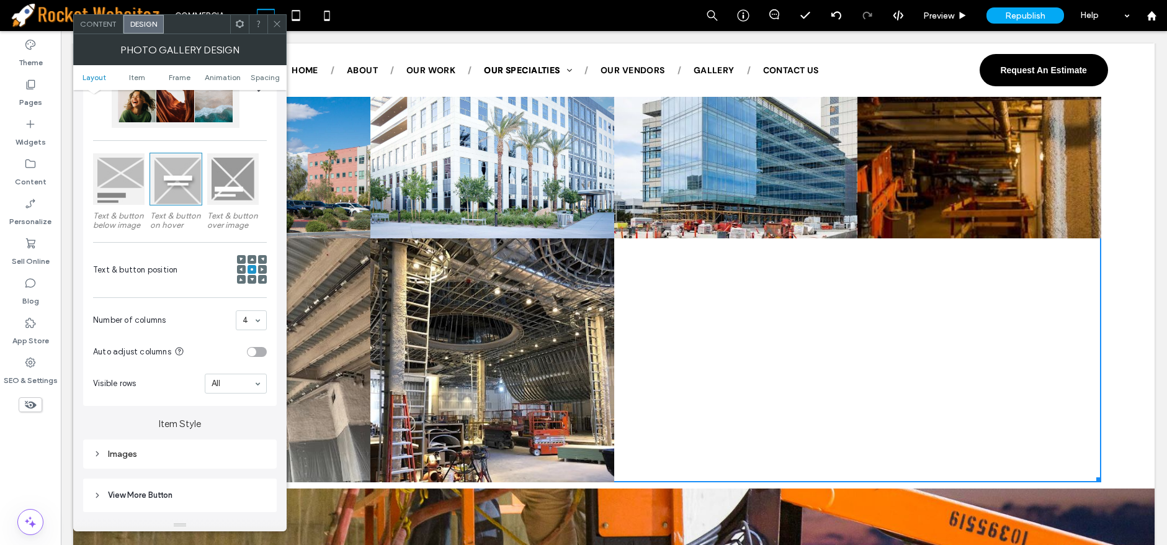
click at [281, 20] on icon at bounding box center [276, 23] width 9 height 9
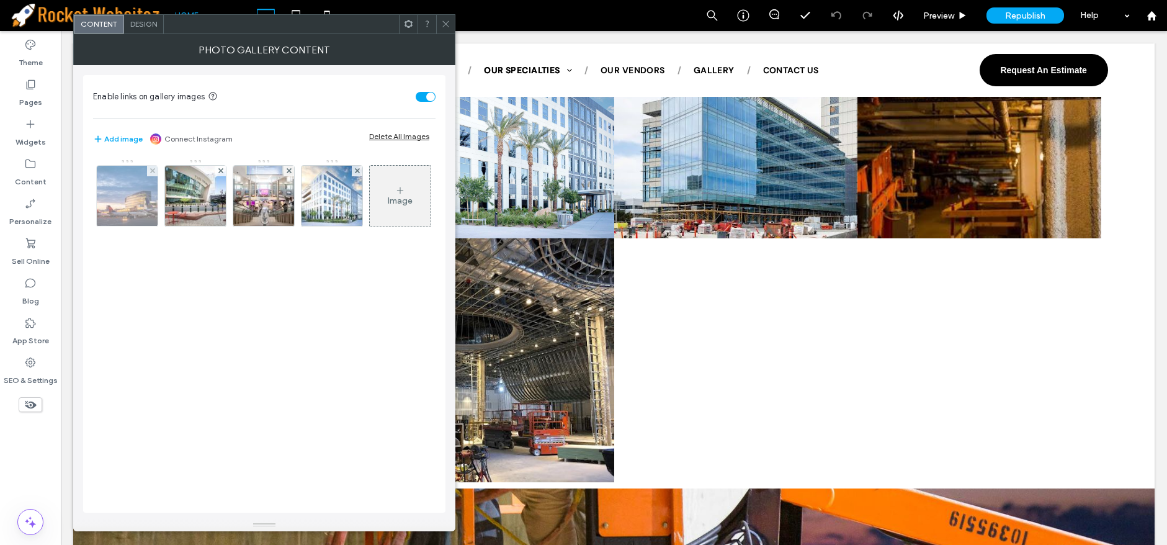
click at [125, 220] on img at bounding box center [127, 196] width 91 height 61
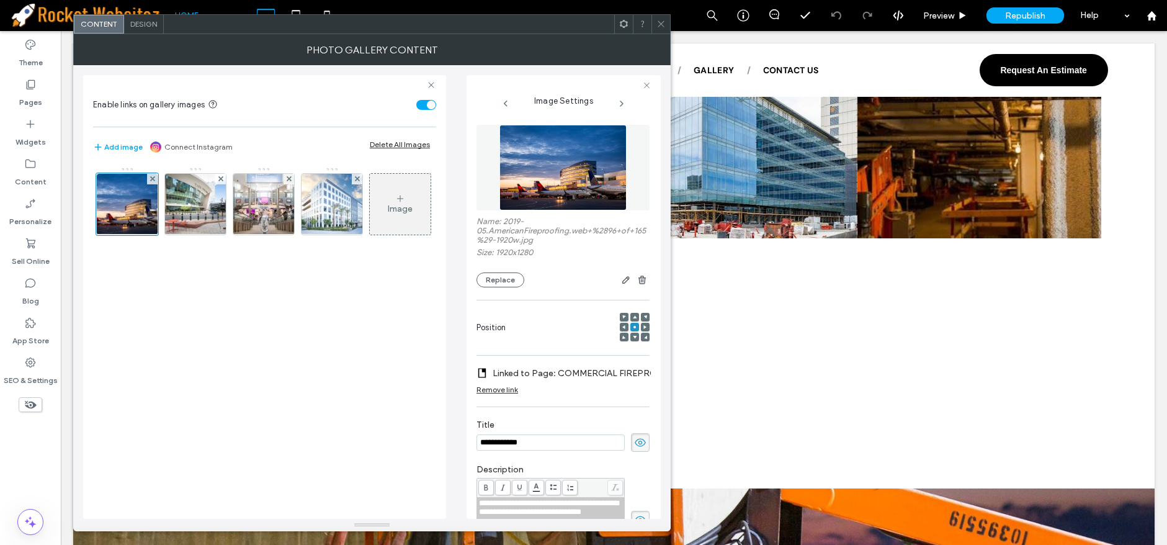
click at [585, 366] on label "Linked to Page: COMMERCIAL FIREPROOFING" at bounding box center [578, 373] width 173 height 23
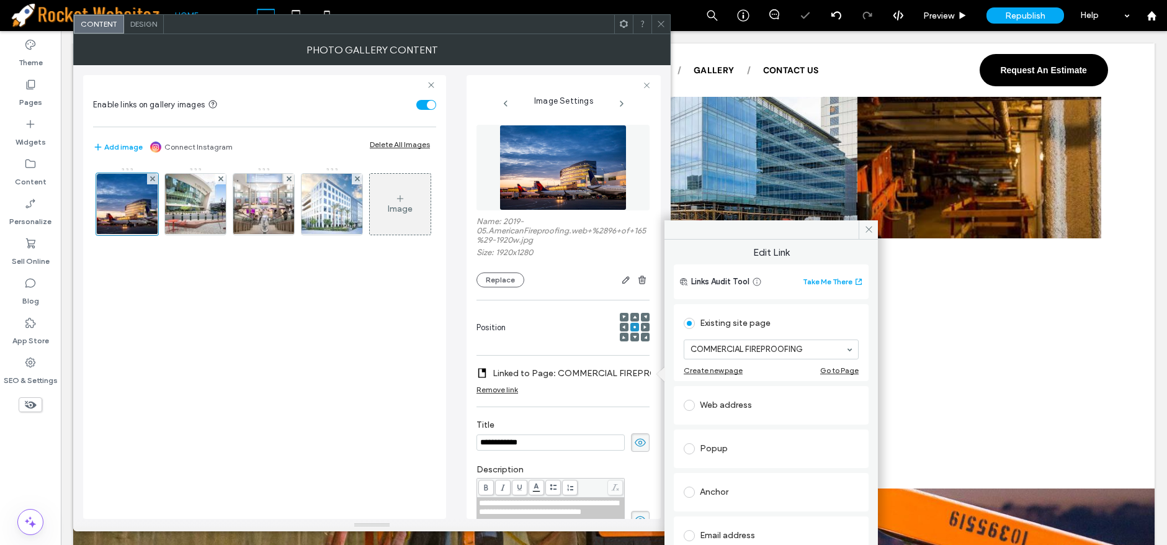
drag, startPoint x: 659, startPoint y: 27, endPoint x: 352, endPoint y: 22, distance: 306.4
click at [657, 27] on icon at bounding box center [660, 23] width 9 height 9
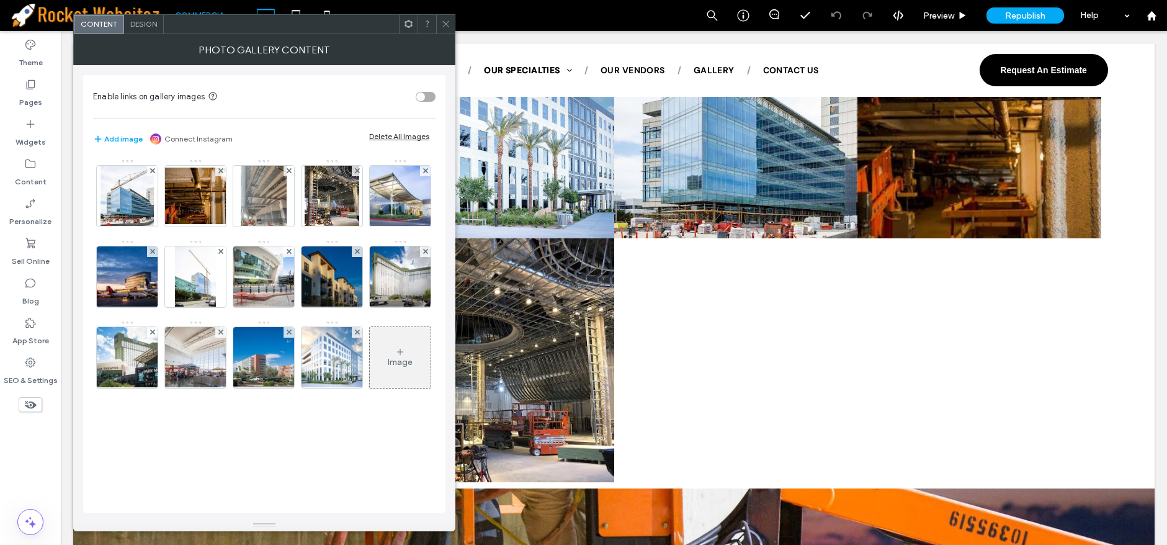
click at [448, 20] on icon at bounding box center [445, 23] width 9 height 9
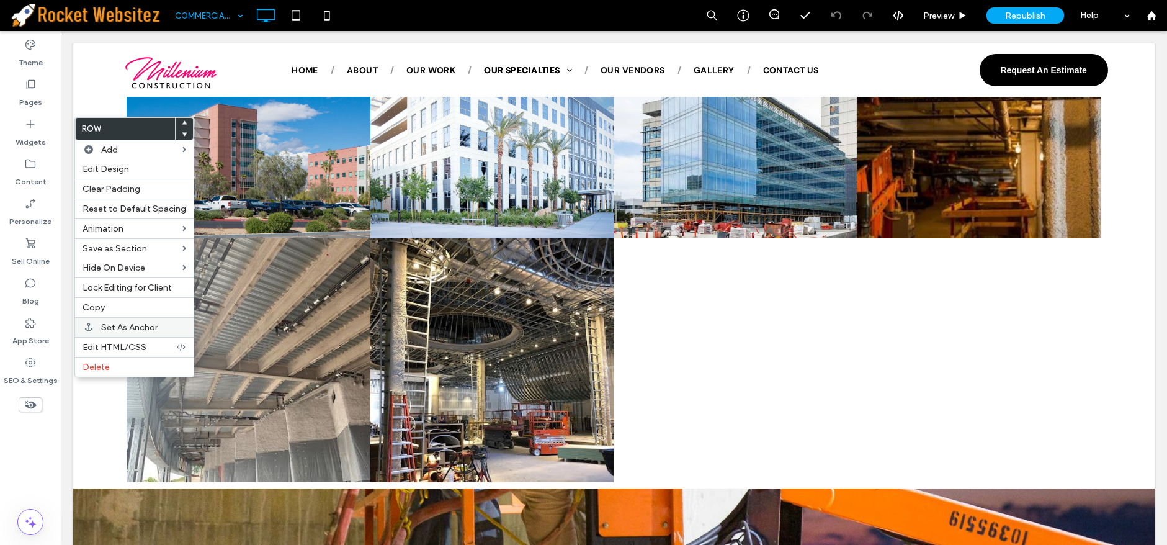
click at [128, 324] on span "Set As Anchor" at bounding box center [129, 327] width 56 height 11
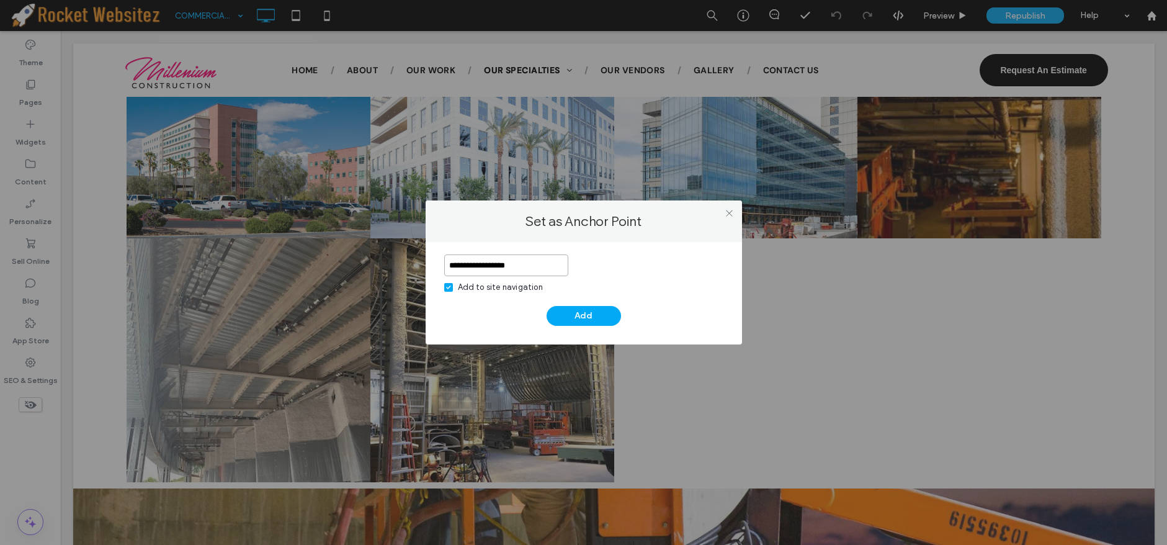
click at [484, 267] on input "**********" at bounding box center [506, 265] width 124 height 22
type input "**********"
click at [556, 308] on button "Add" at bounding box center [583, 316] width 74 height 20
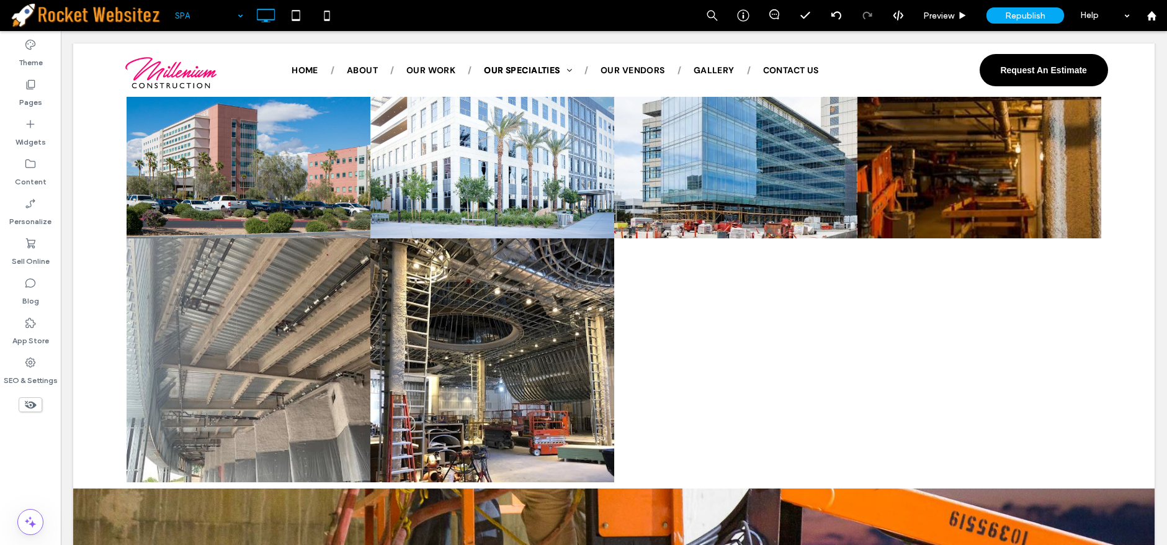
drag, startPoint x: 187, startPoint y: 57, endPoint x: 189, endPoint y: 48, distance: 8.8
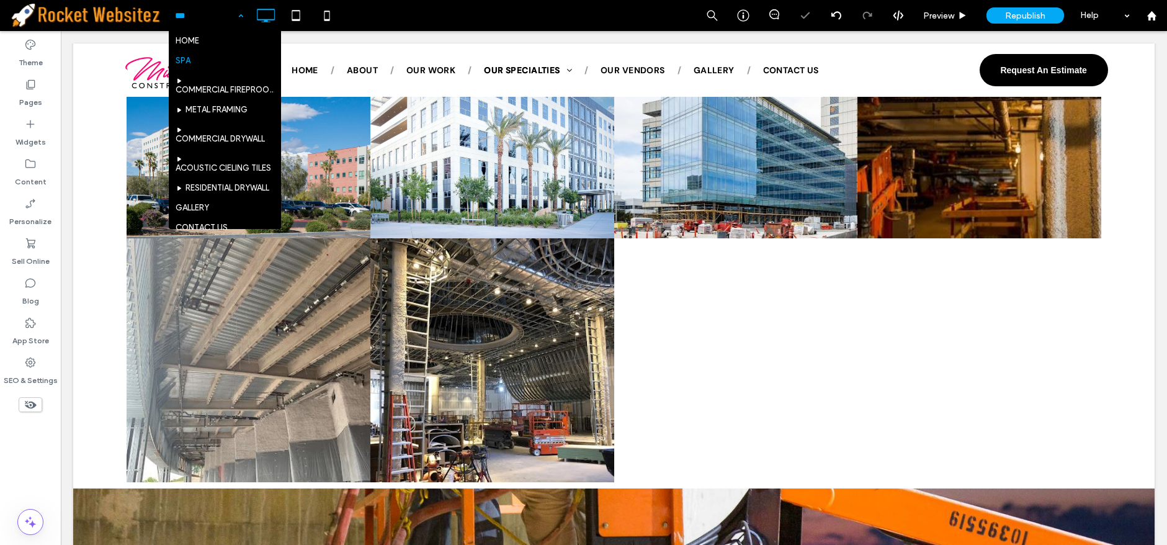
click at [188, 19] on input at bounding box center [206, 15] width 62 height 31
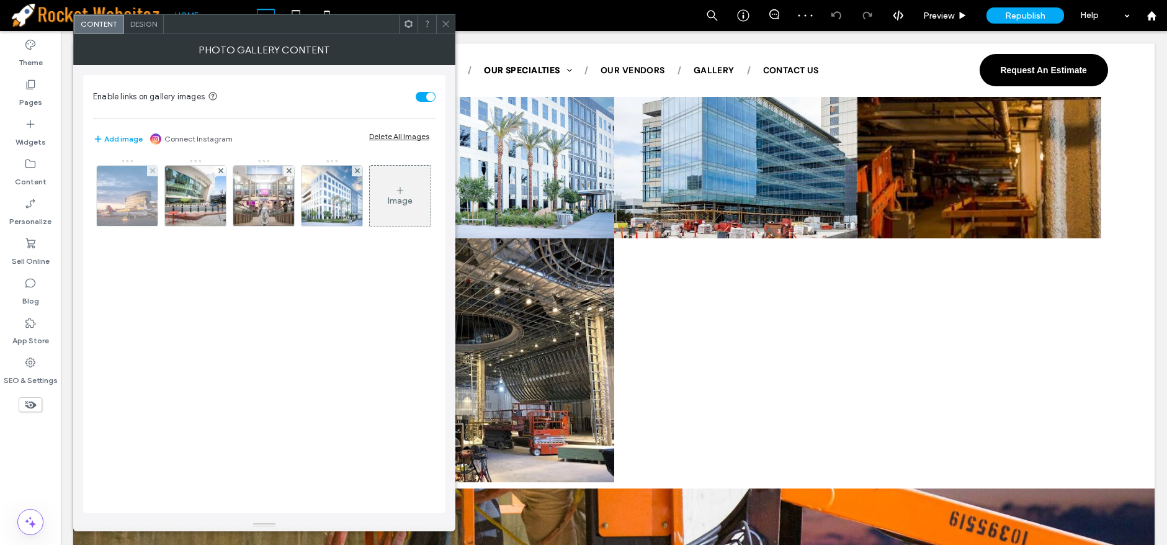
click at [128, 200] on img at bounding box center [127, 196] width 91 height 61
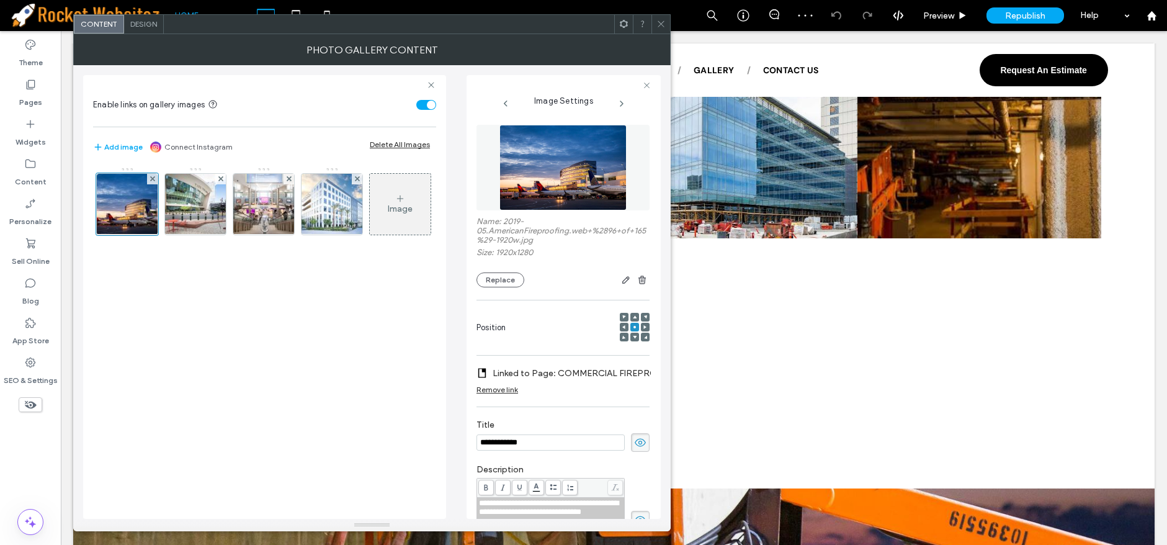
click at [571, 373] on label "Linked to Page: COMMERCIAL FIREPROOFING" at bounding box center [578, 373] width 173 height 23
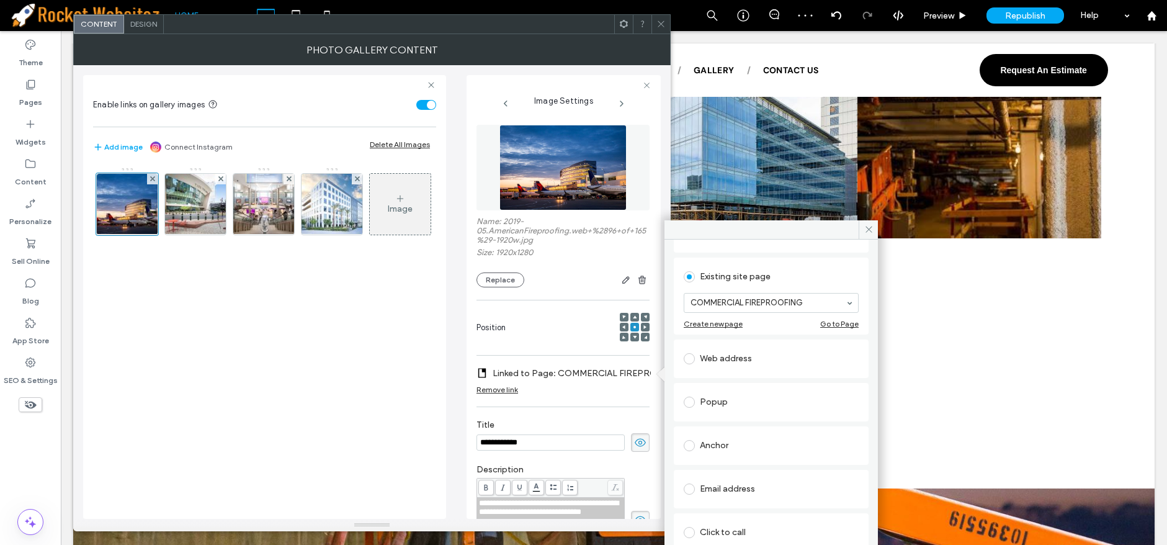
scroll to position [81, 0]
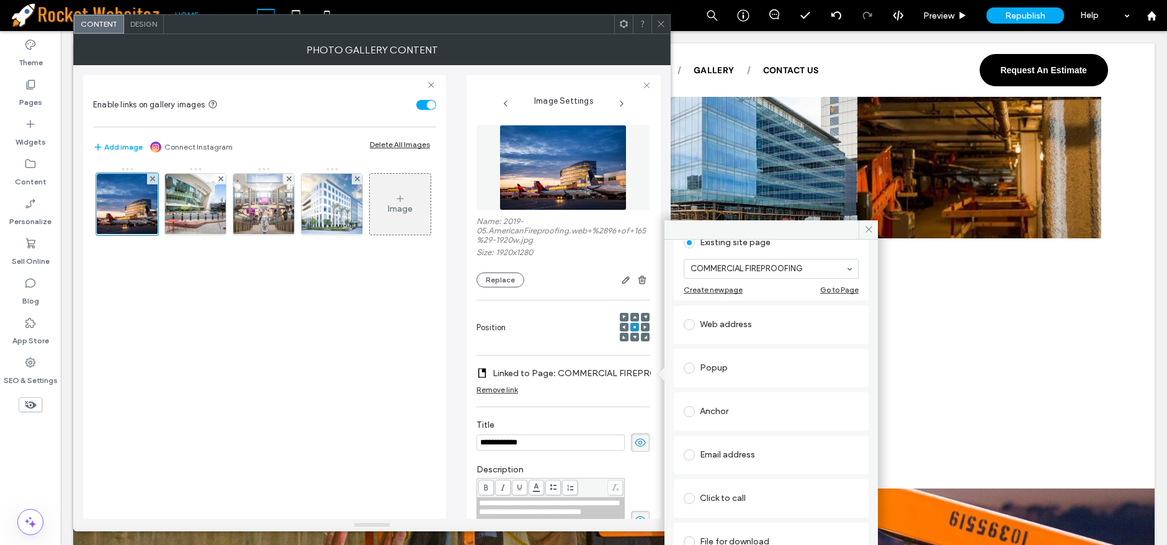
click at [767, 408] on div "Anchor" at bounding box center [770, 411] width 175 height 20
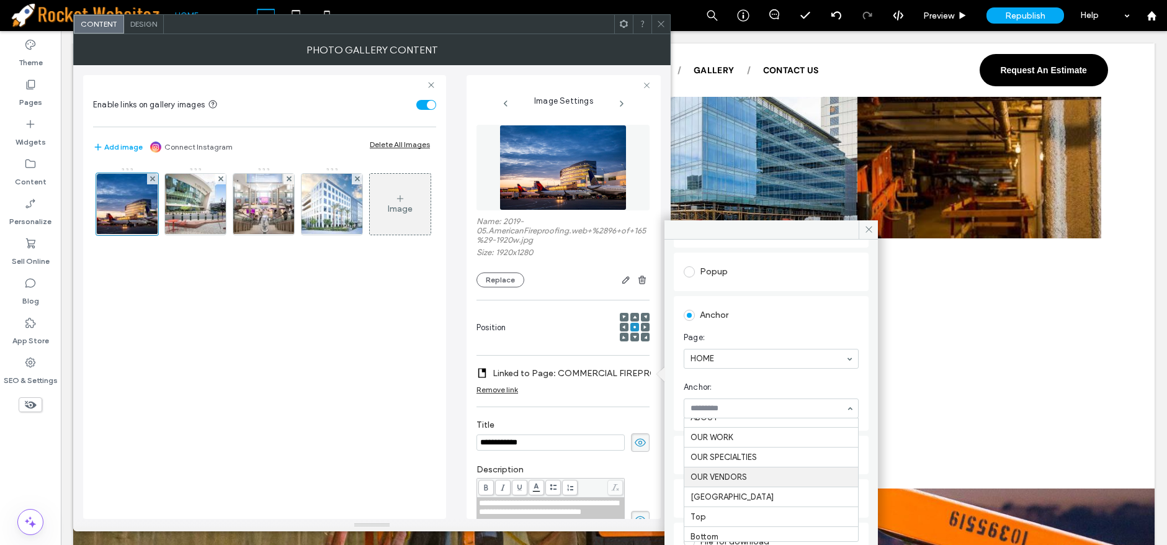
scroll to position [16, 0]
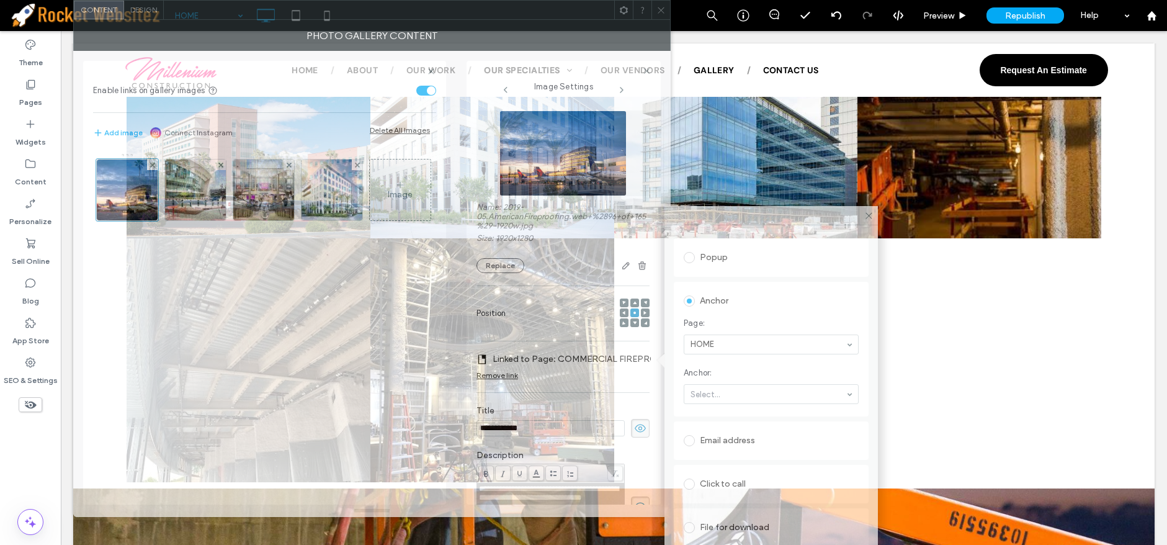
drag, startPoint x: 509, startPoint y: 21, endPoint x: 512, endPoint y: -7, distance: 28.7
click at [512, 0] on html ".wqwq-1{fill:#231f20;} .cls-1q, .cls-2q { fill-rule: evenodd; } .cls-2q { fill:…" at bounding box center [583, 272] width 1167 height 545
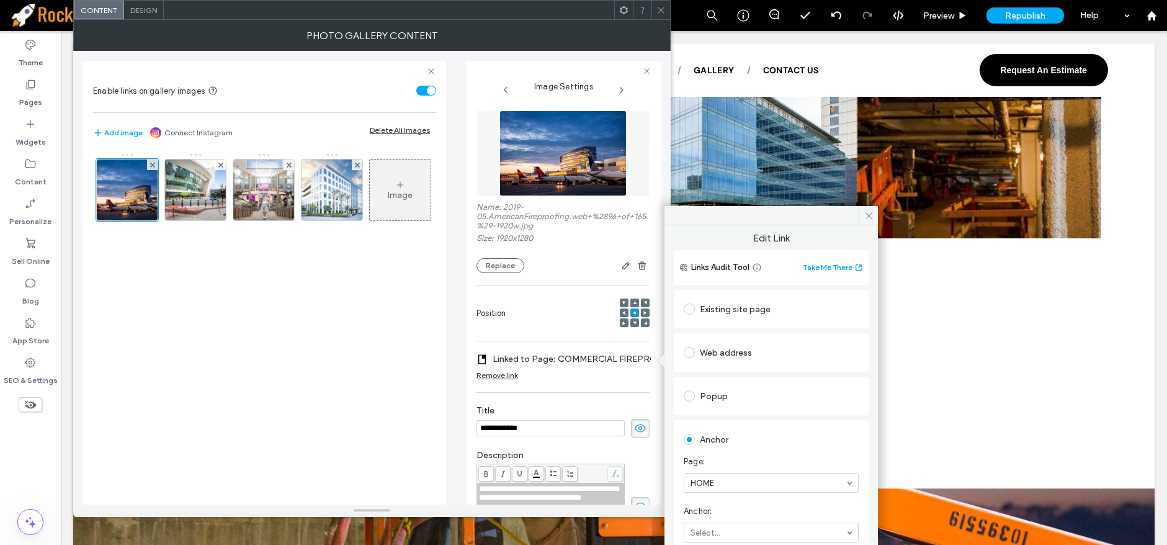
scroll to position [138, 0]
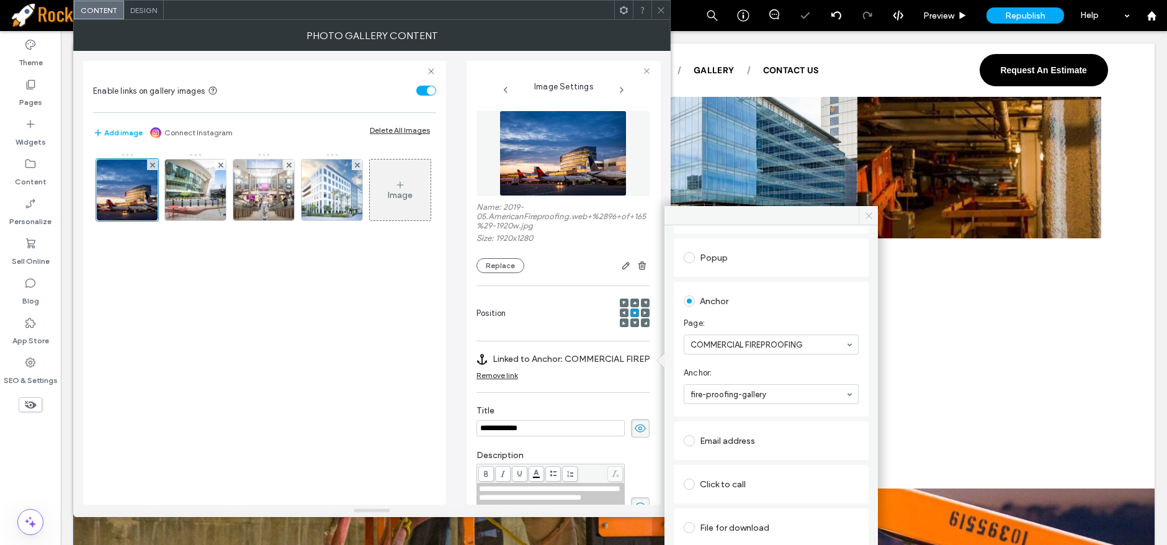
click at [874, 210] on span at bounding box center [867, 215] width 19 height 19
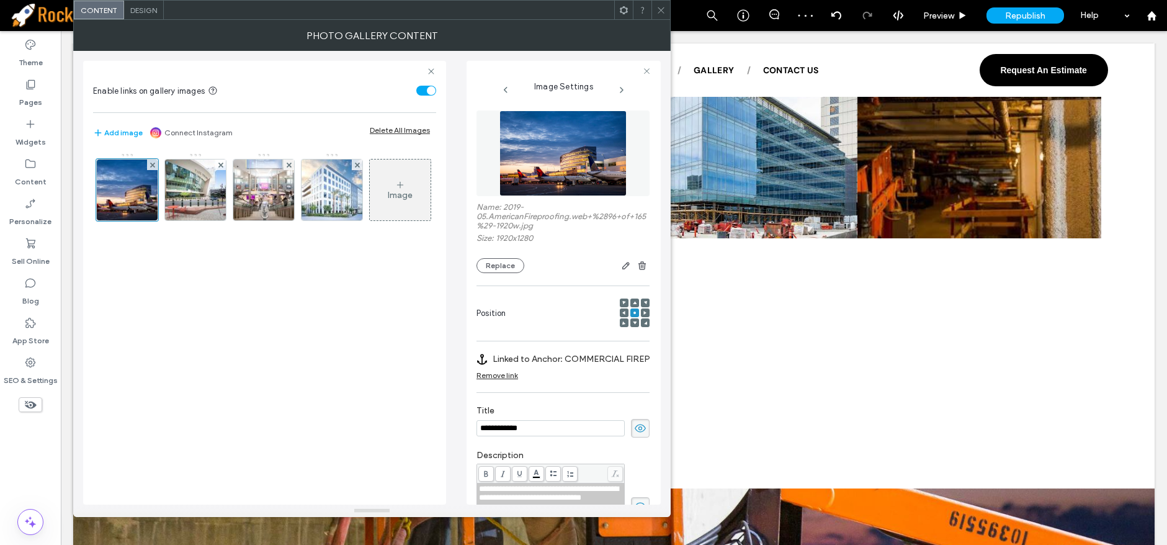
click at [656, 8] on div at bounding box center [660, 10] width 19 height 19
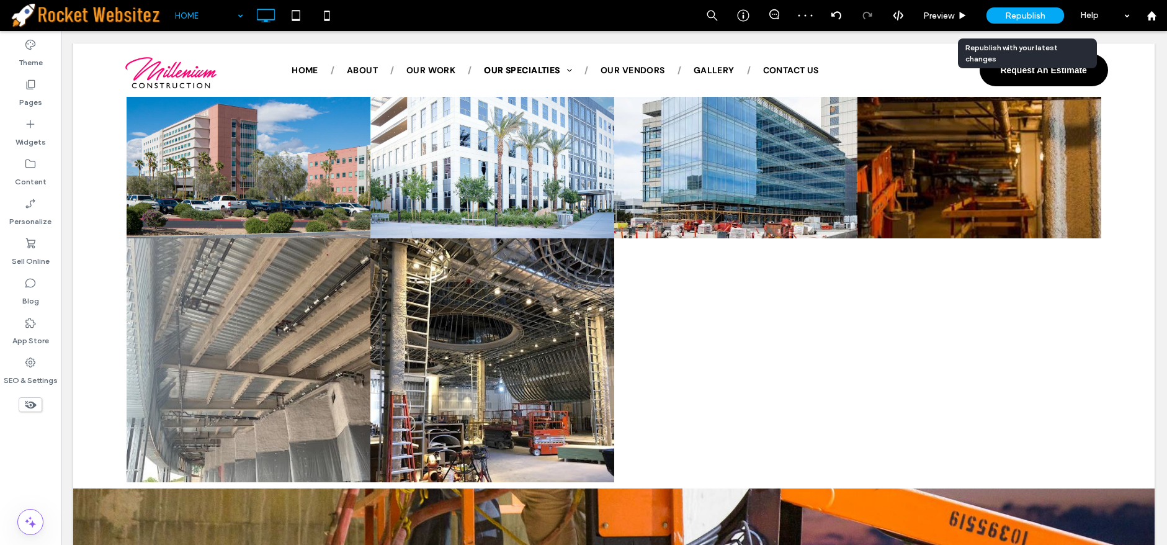
click at [1026, 16] on span "Republish" at bounding box center [1025, 16] width 40 height 11
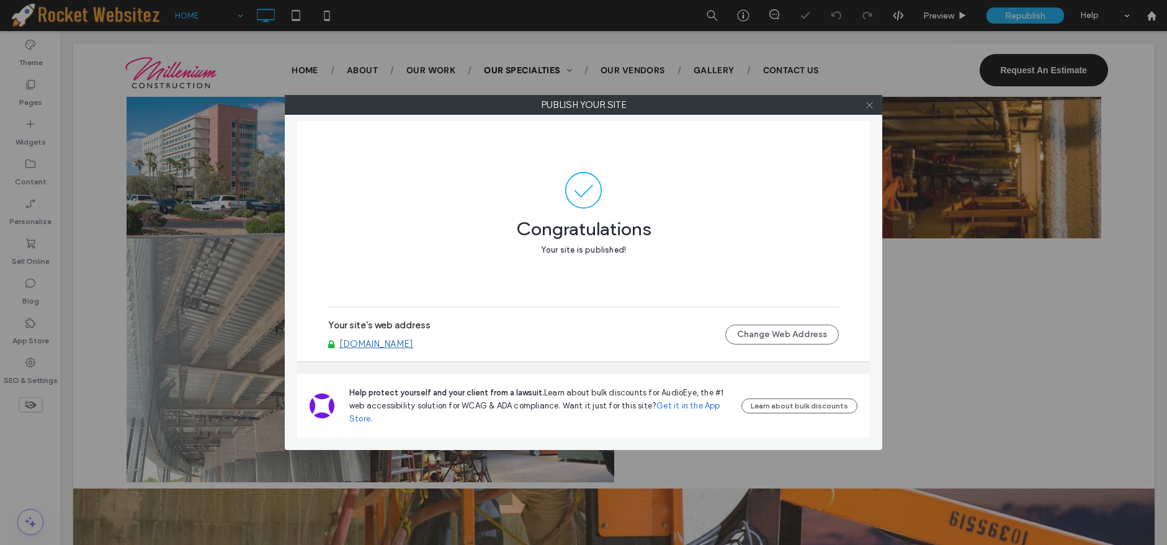
click at [869, 105] on use at bounding box center [869, 105] width 6 height 6
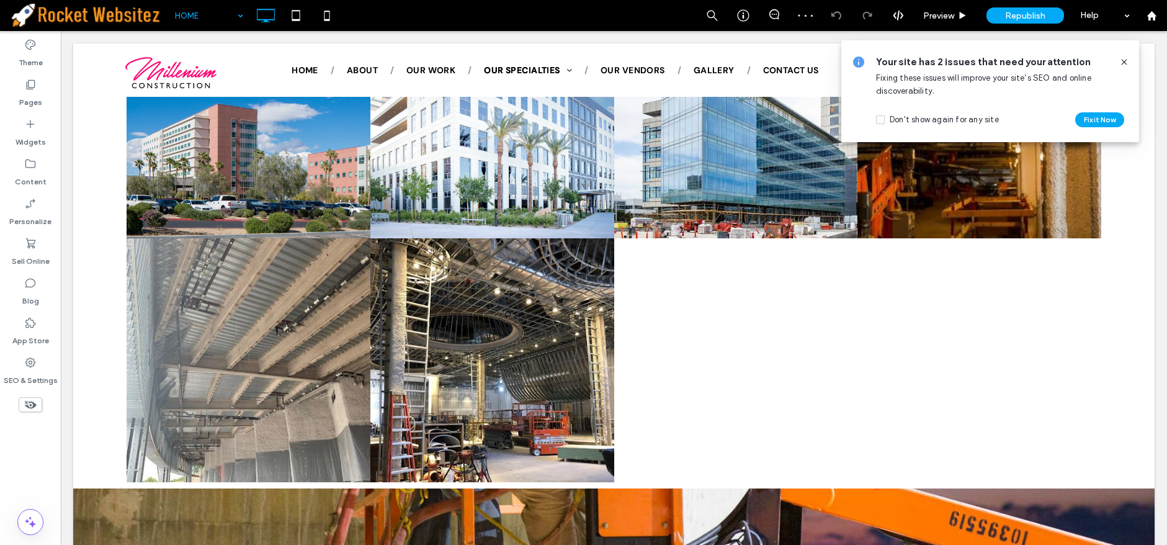
click at [1124, 60] on icon at bounding box center [1124, 62] width 10 height 10
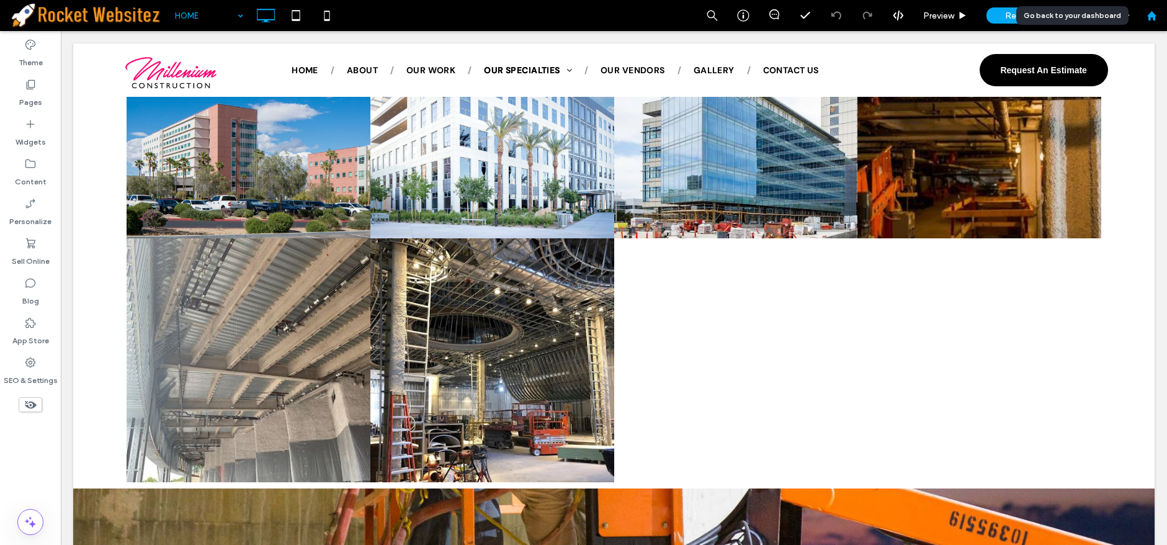
click at [1149, 22] on div at bounding box center [1151, 15] width 31 height 31
